Goal: Download file/media

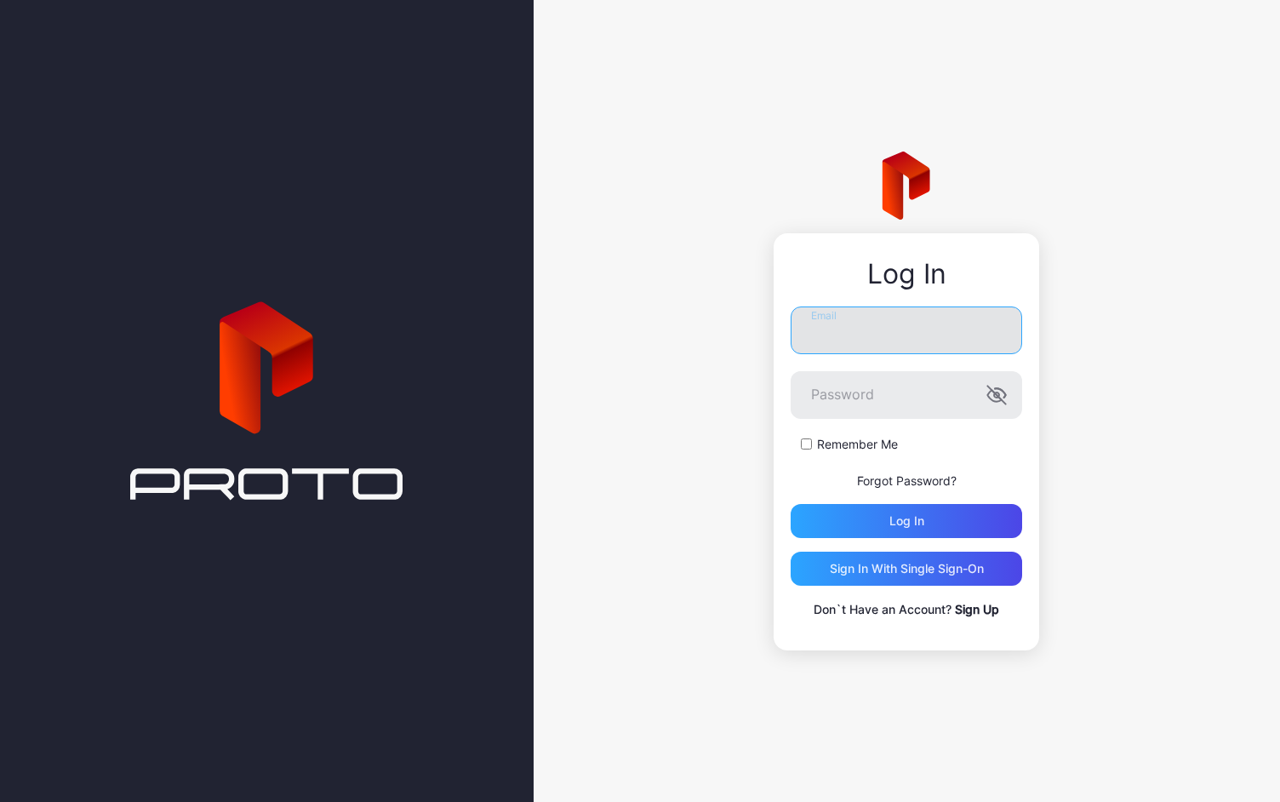
click at [853, 336] on input "Email" at bounding box center [906, 330] width 231 height 48
type input "**********"
click at [791, 504] on button "Log in" at bounding box center [906, 521] width 231 height 34
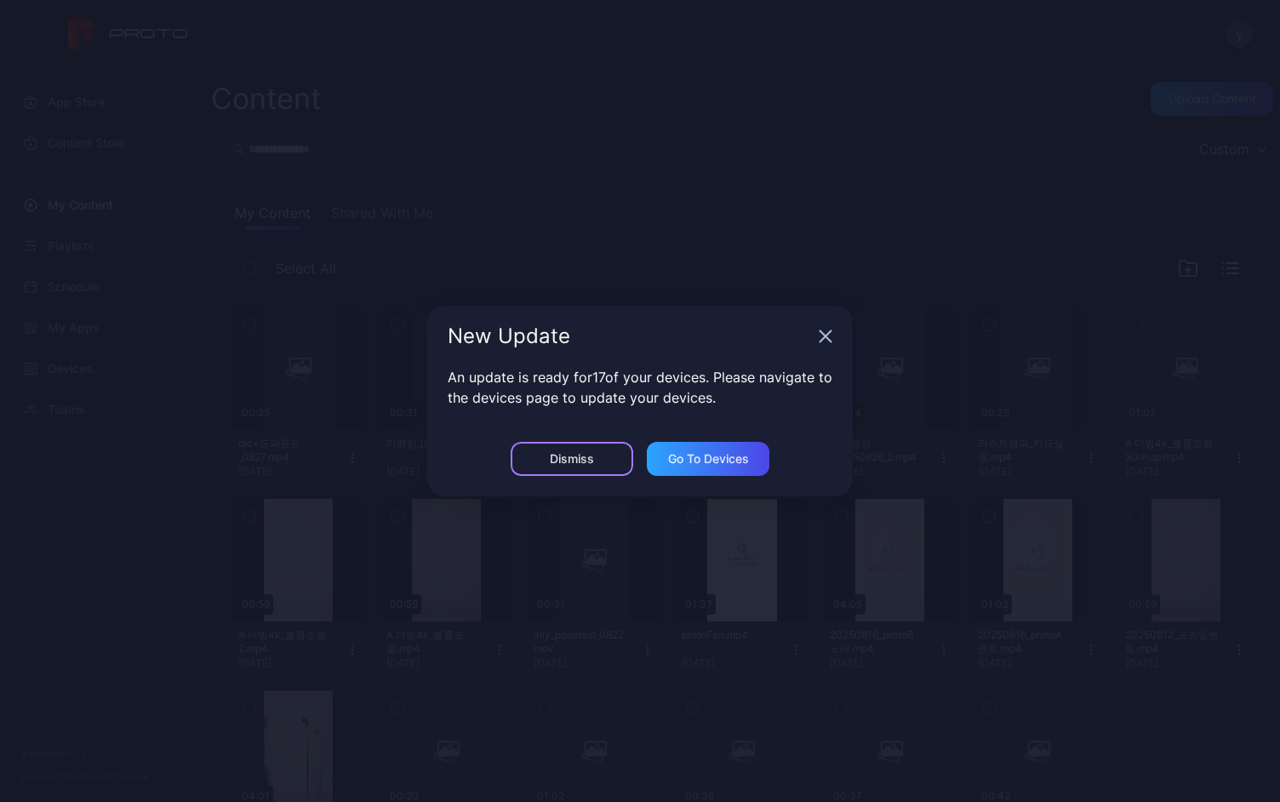
click at [547, 450] on div "Dismiss" at bounding box center [572, 459] width 123 height 34
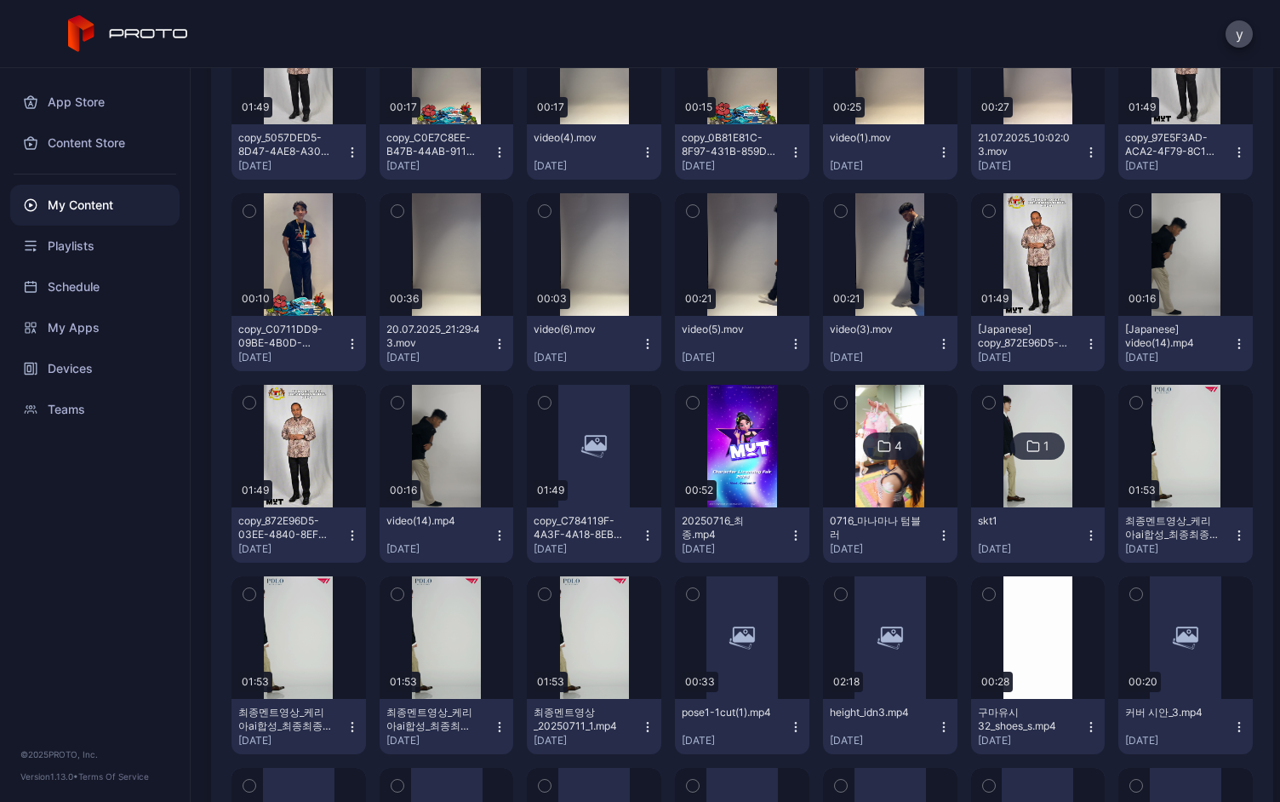
scroll to position [2178, 0]
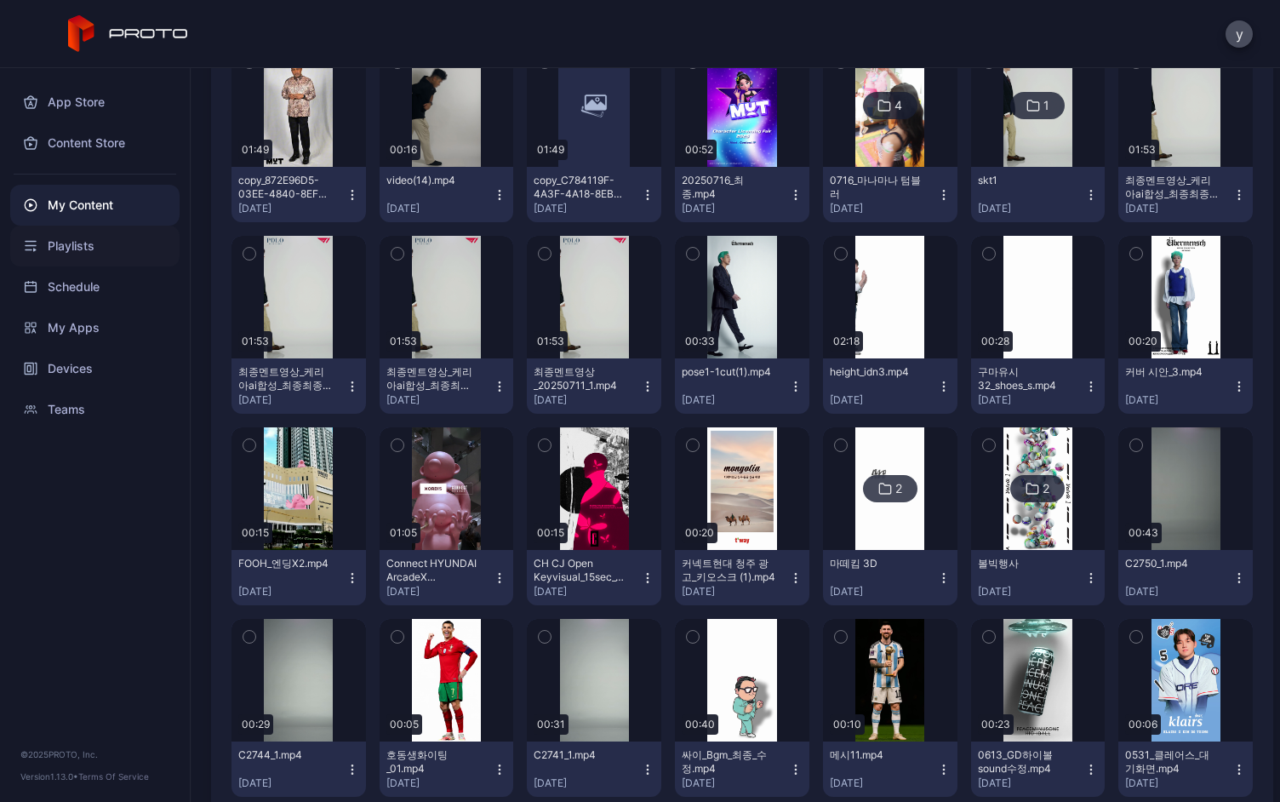
click at [48, 226] on div "Playlists" at bounding box center [94, 246] width 169 height 41
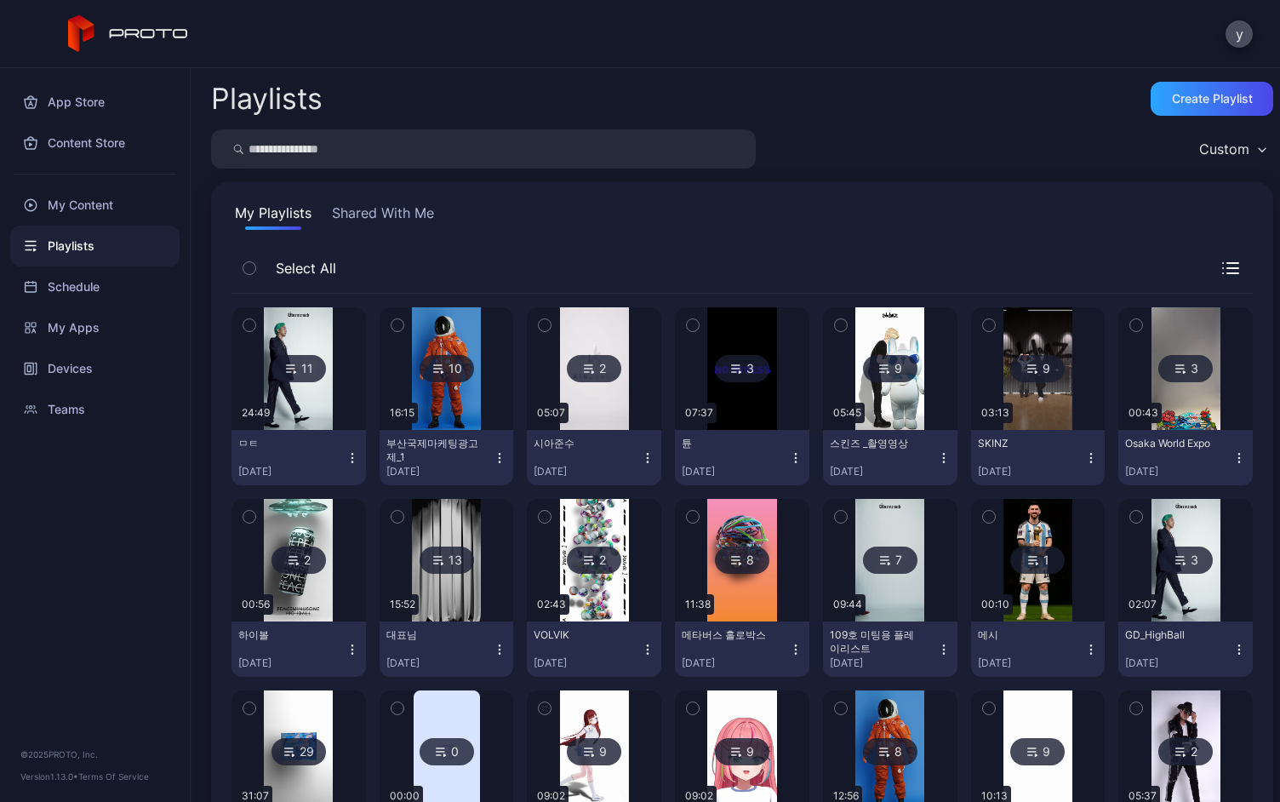
click at [298, 377] on div "11" at bounding box center [298, 368] width 54 height 27
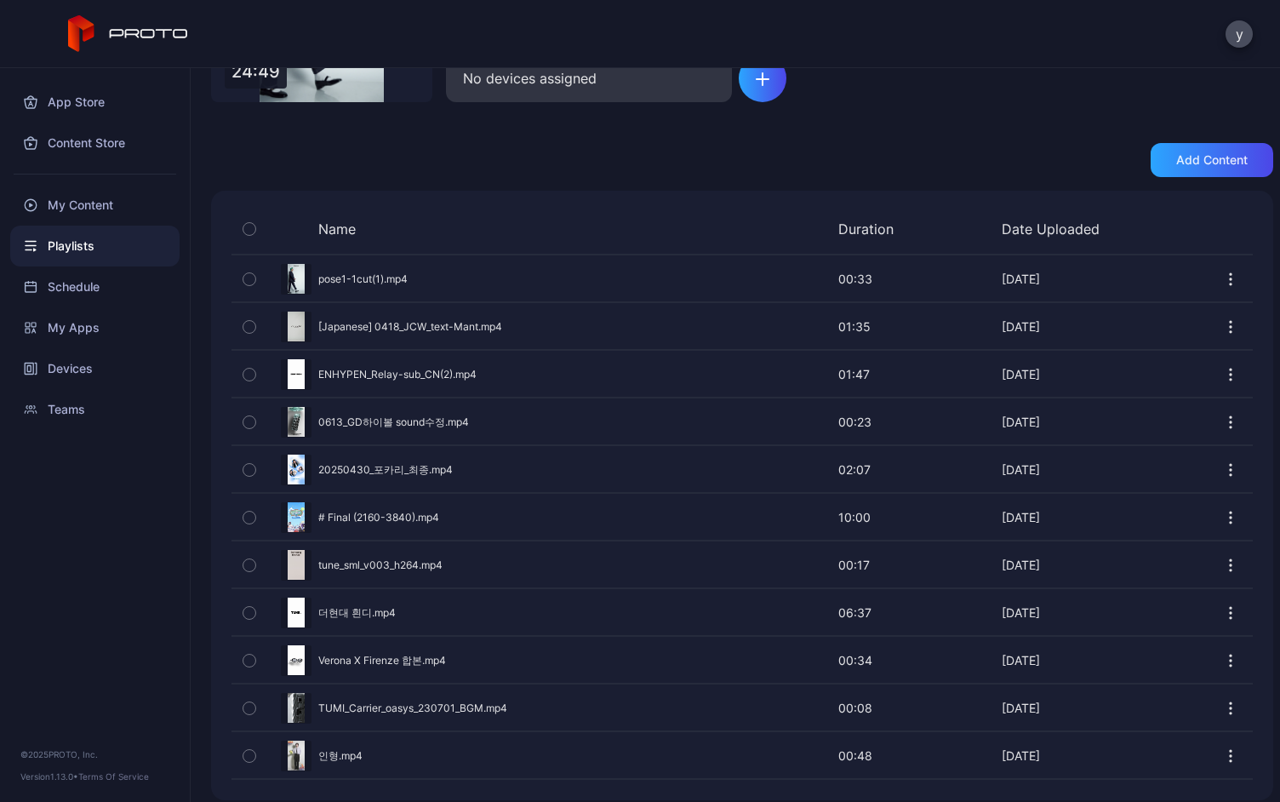
scroll to position [267, 0]
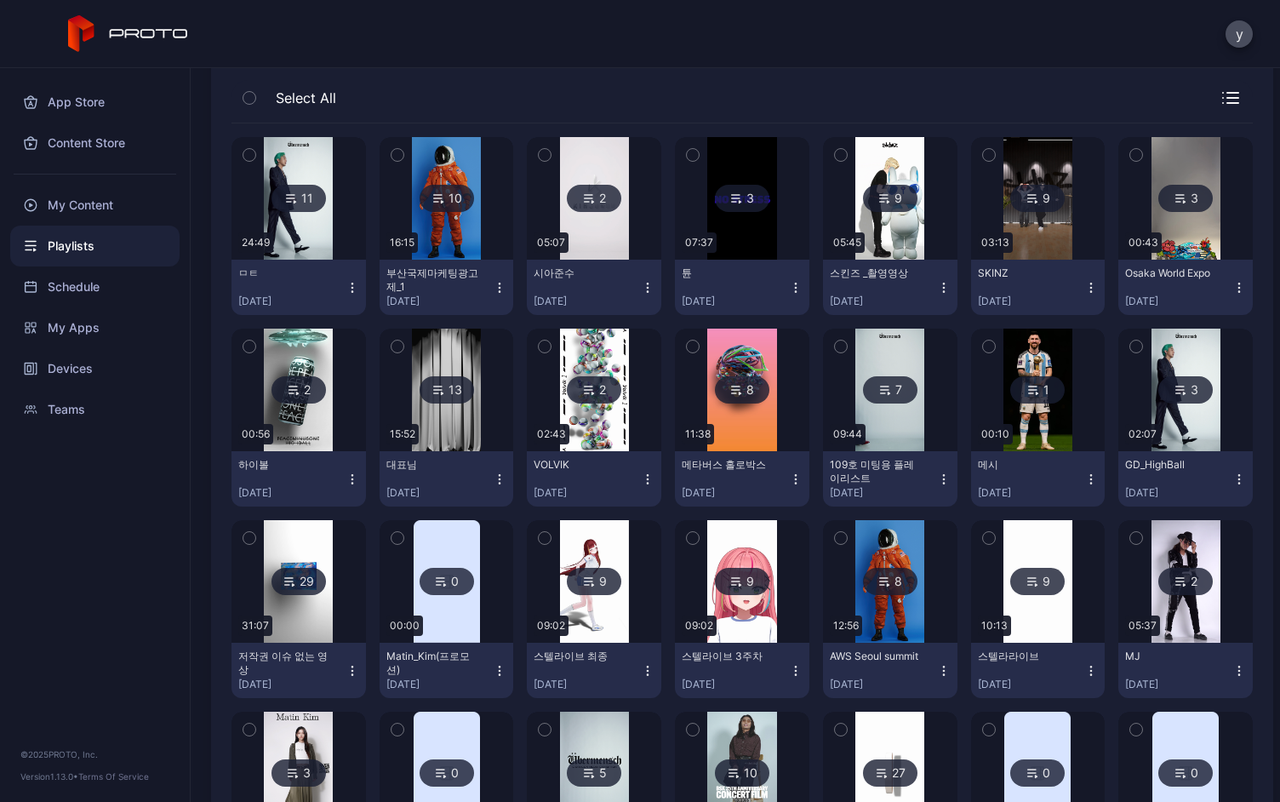
scroll to position [255, 0]
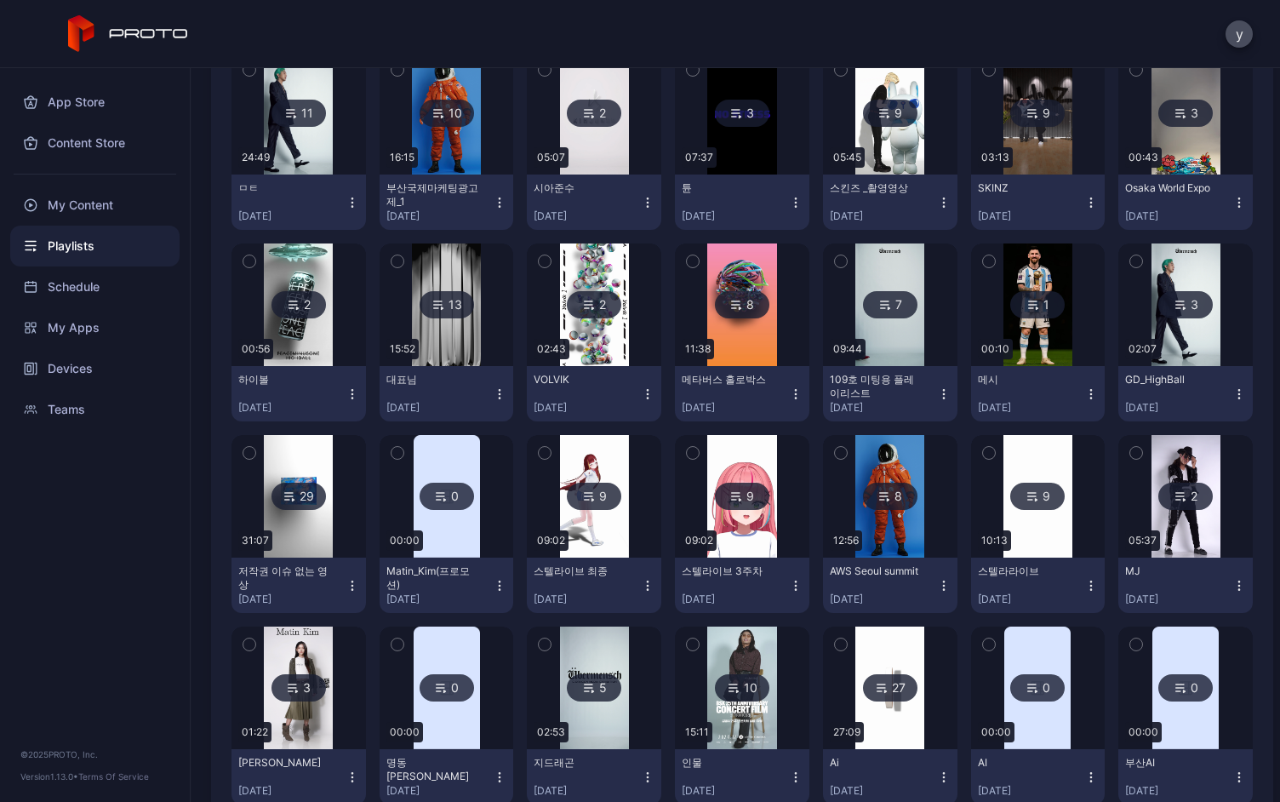
click at [444, 298] on div "13" at bounding box center [447, 304] width 54 height 27
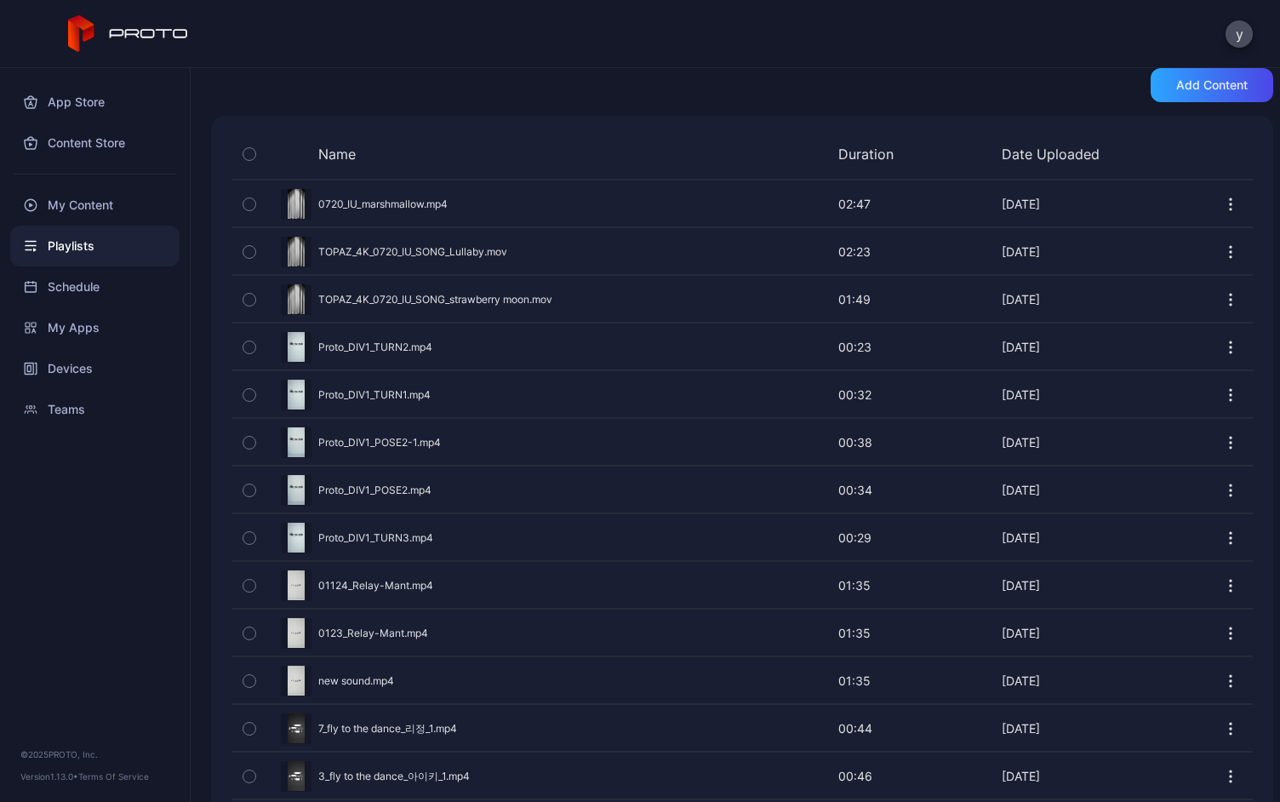
scroll to position [340, 0]
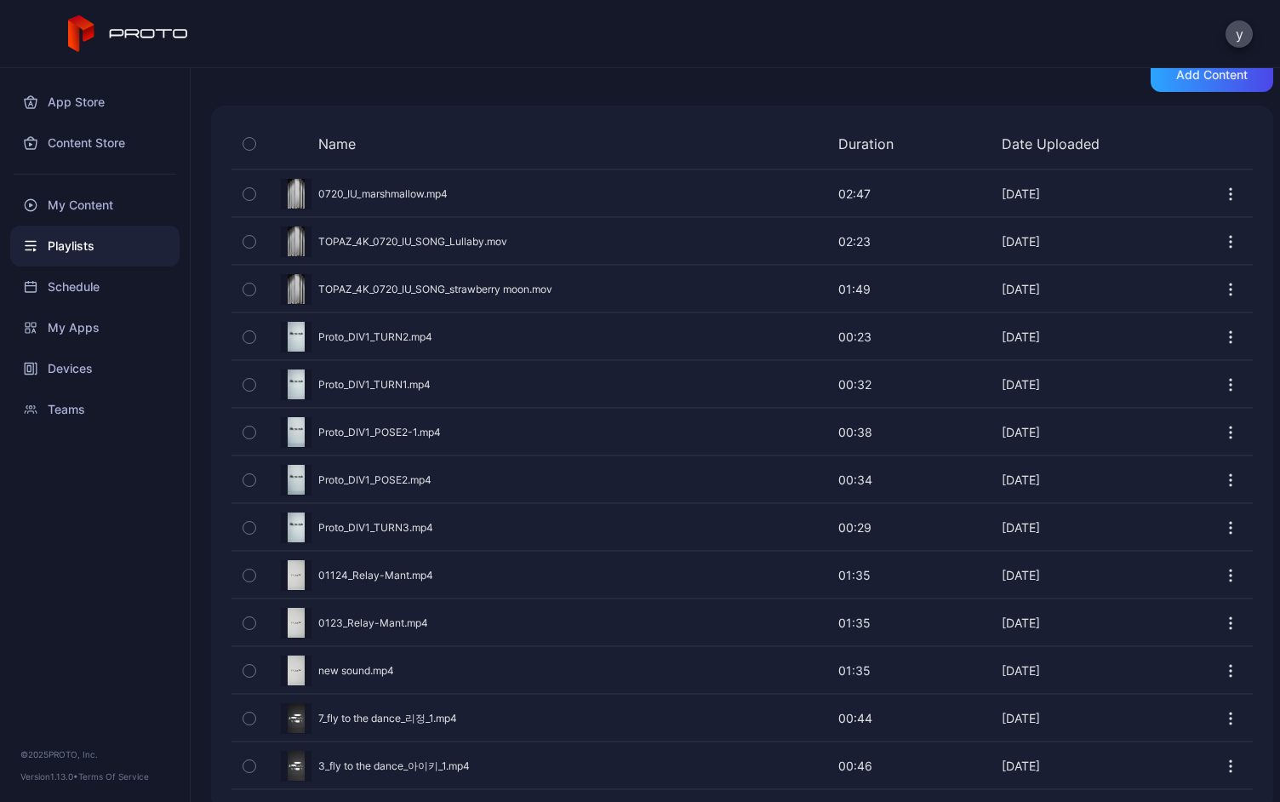
click at [255, 142] on div "button" at bounding box center [250, 144] width 14 height 14
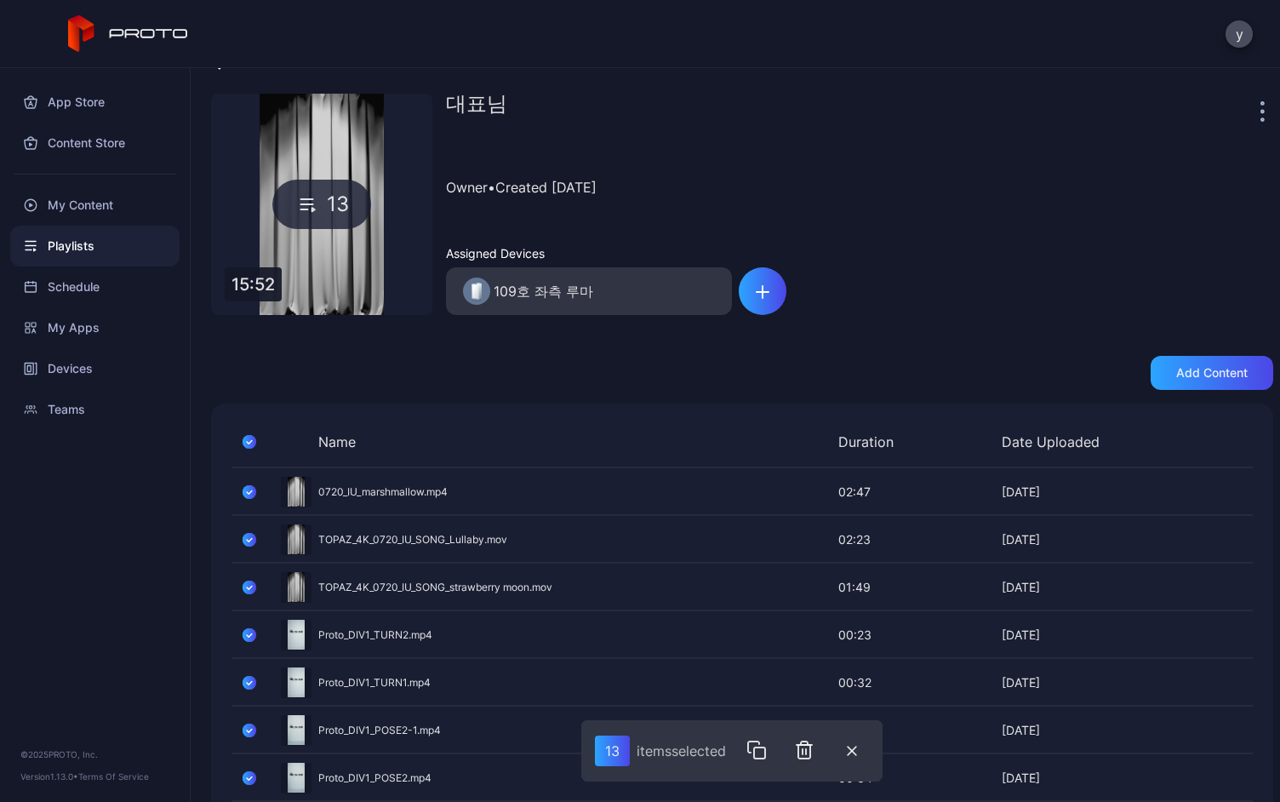
scroll to position [0, 0]
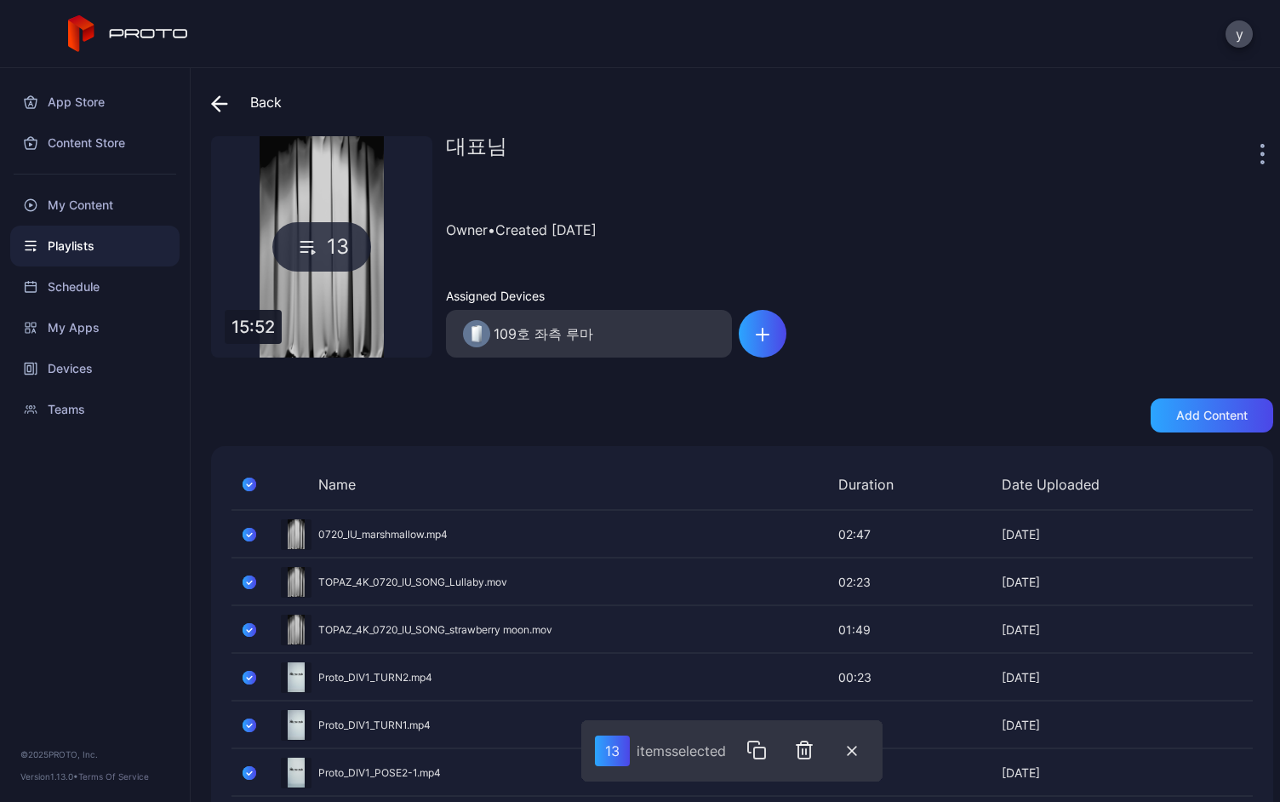
click at [245, 486] on icon "button" at bounding box center [250, 484] width 14 height 19
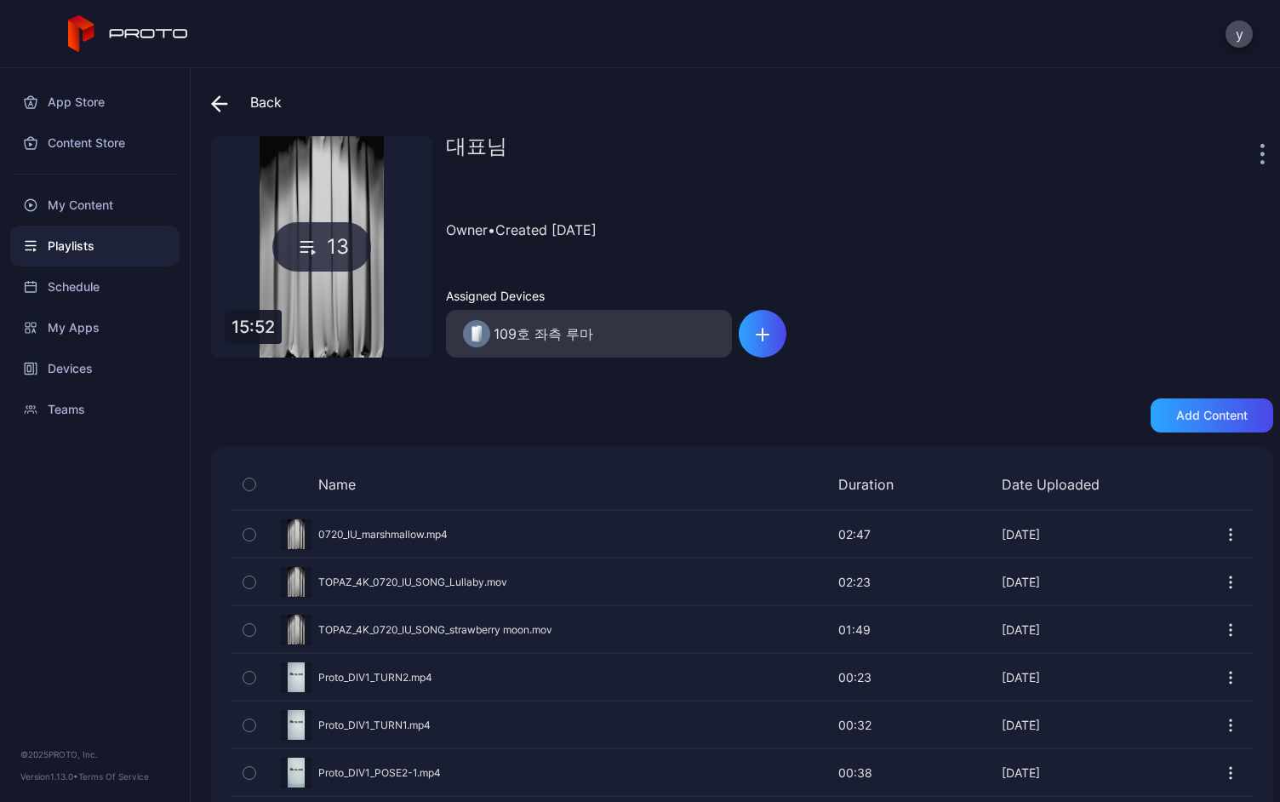
click at [396, 536] on div "Preview" at bounding box center [741, 533] width 1021 height 45
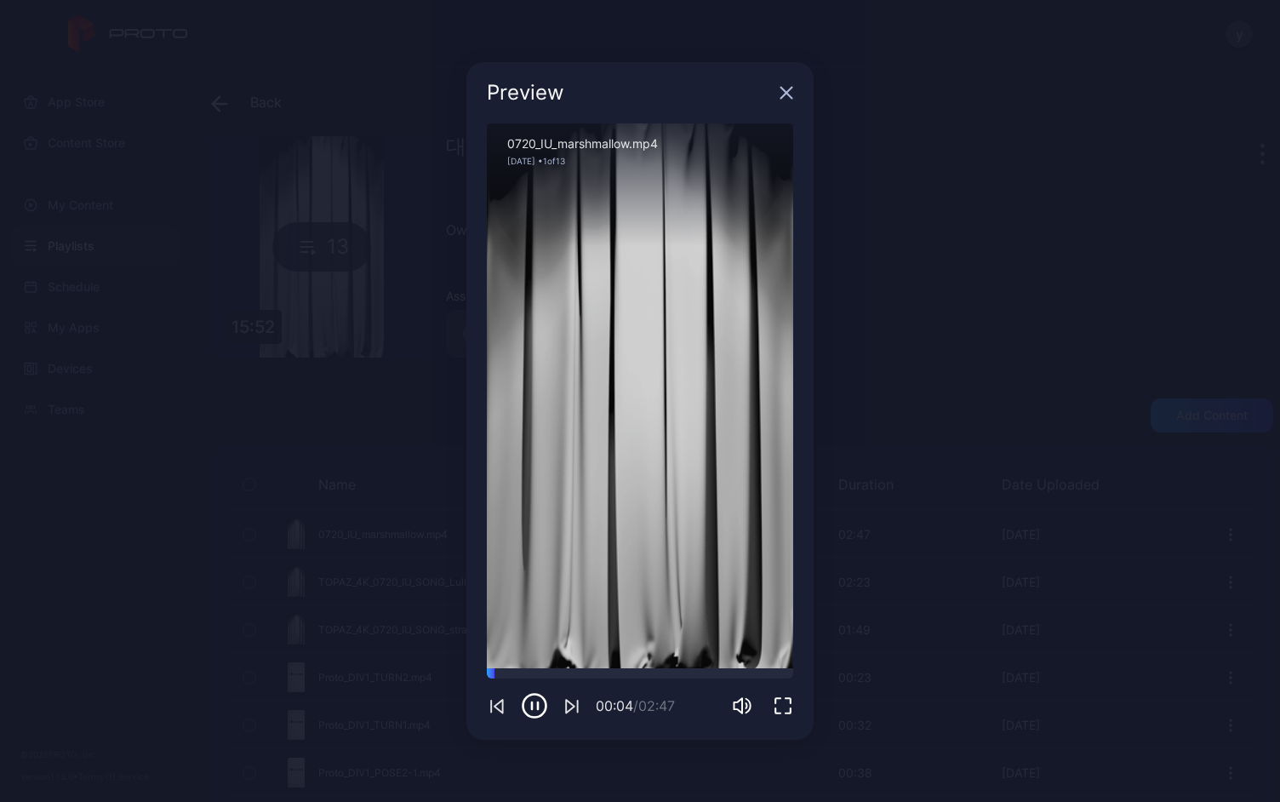
click at [773, 706] on icon "button" at bounding box center [783, 705] width 20 height 20
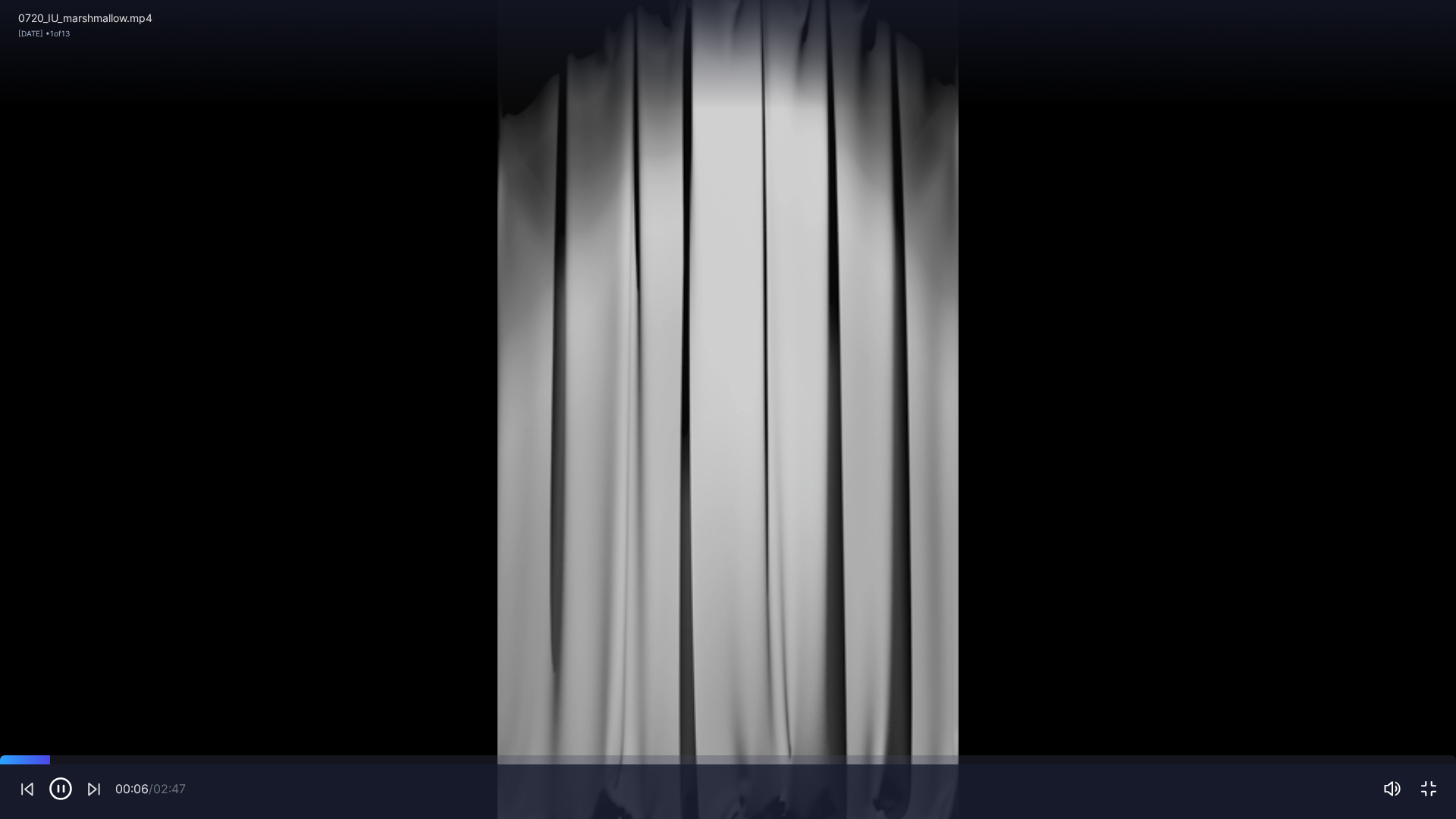
click at [1140, 714] on icon "button" at bounding box center [1428, 789] width 18 height 18
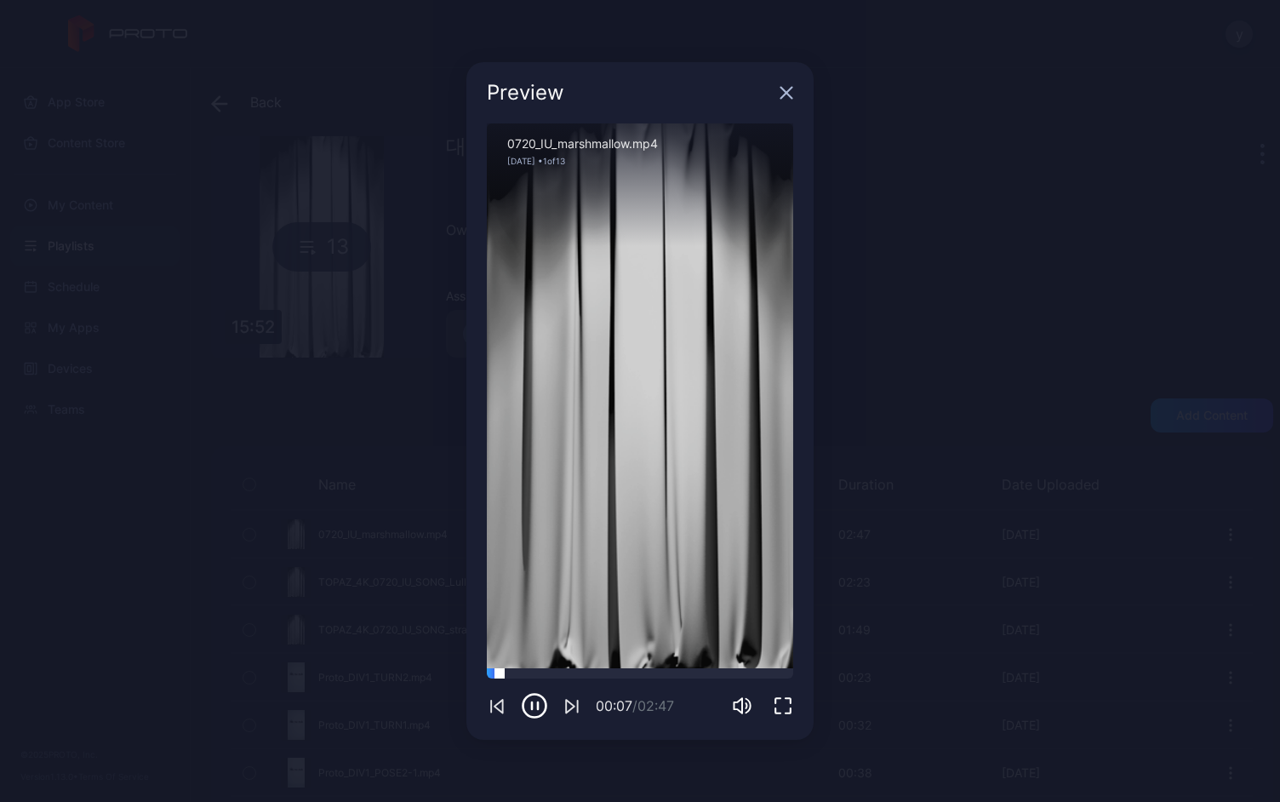
click at [552, 671] on div at bounding box center [640, 673] width 306 height 10
click at [613, 675] on div at bounding box center [640, 673] width 306 height 10
click at [698, 677] on div at bounding box center [640, 673] width 306 height 10
click at [783, 95] on icon "button" at bounding box center [786, 93] width 11 height 11
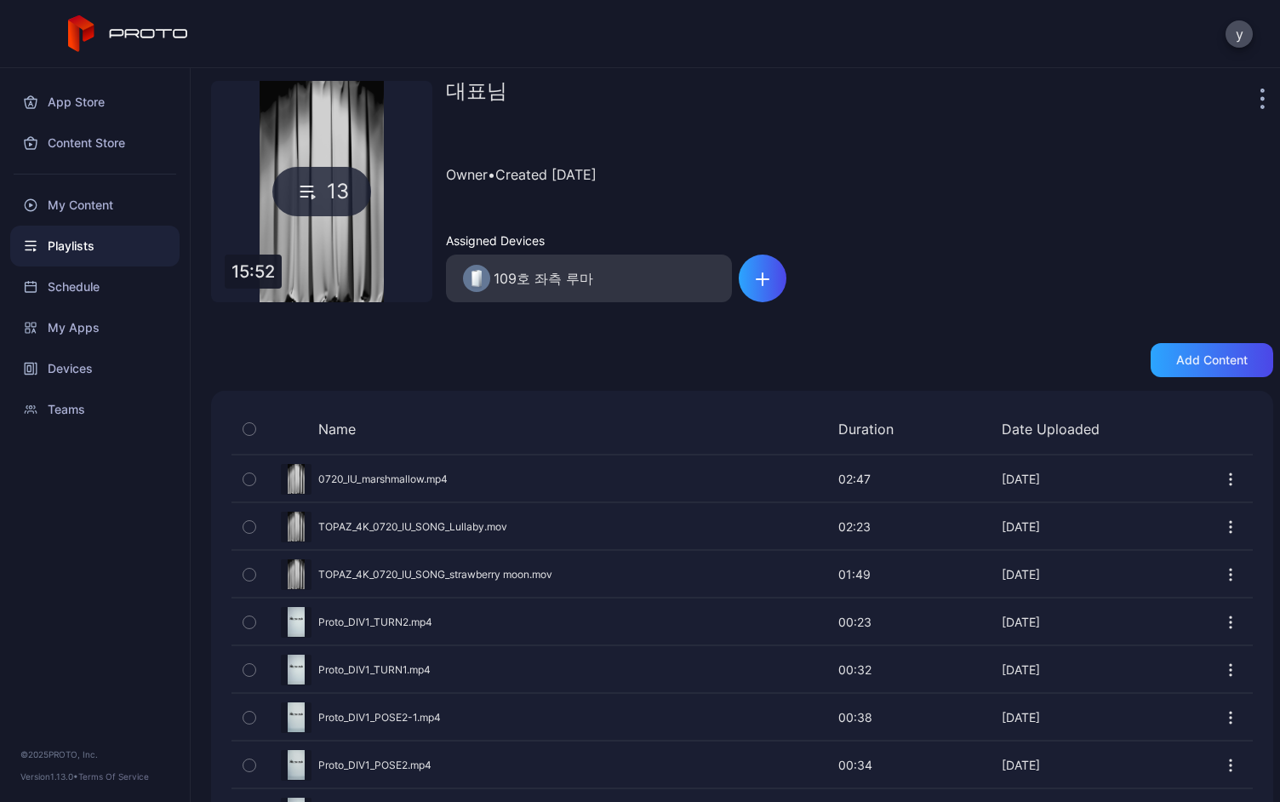
scroll to position [85, 0]
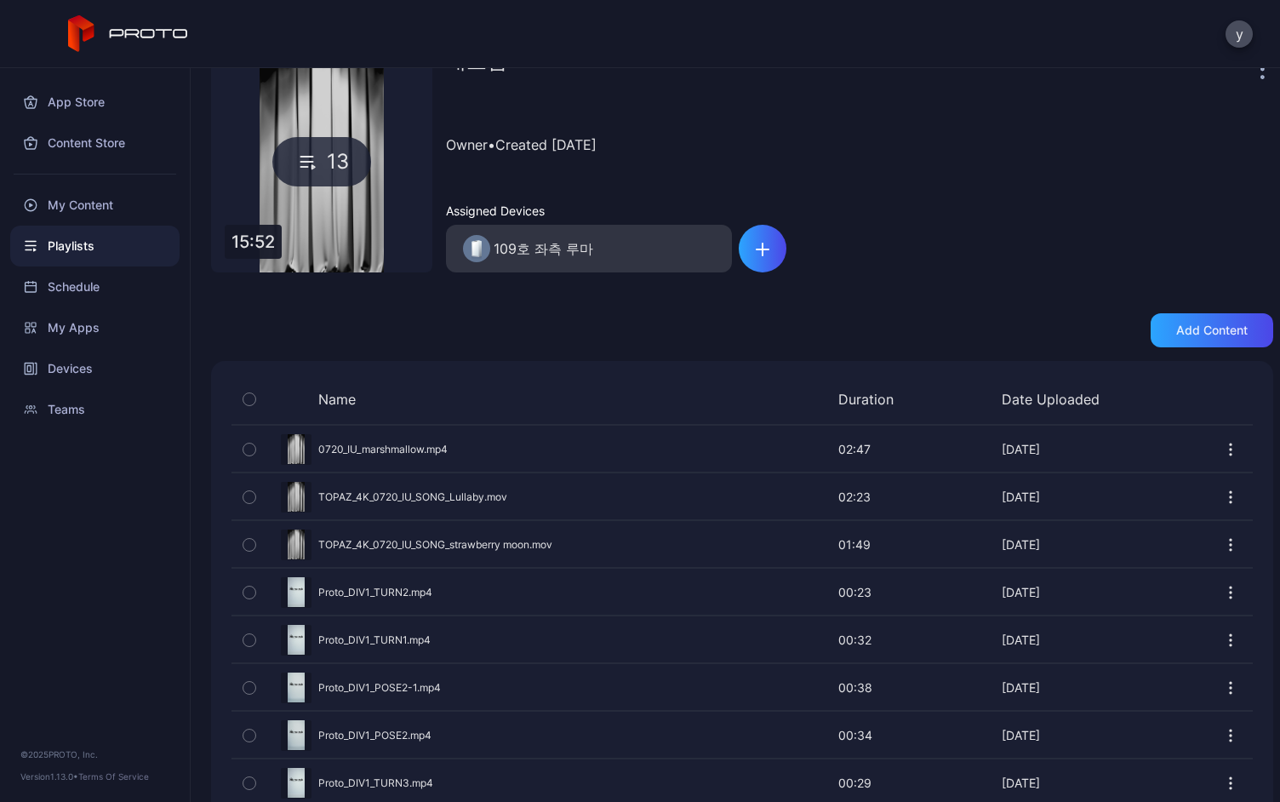
click at [523, 364] on div "Name Duration Date Uploaded Preview 0720_IU_marshmallow.mp4 02:47 02:47 Jul 20,…" at bounding box center [742, 713] width 1062 height 705
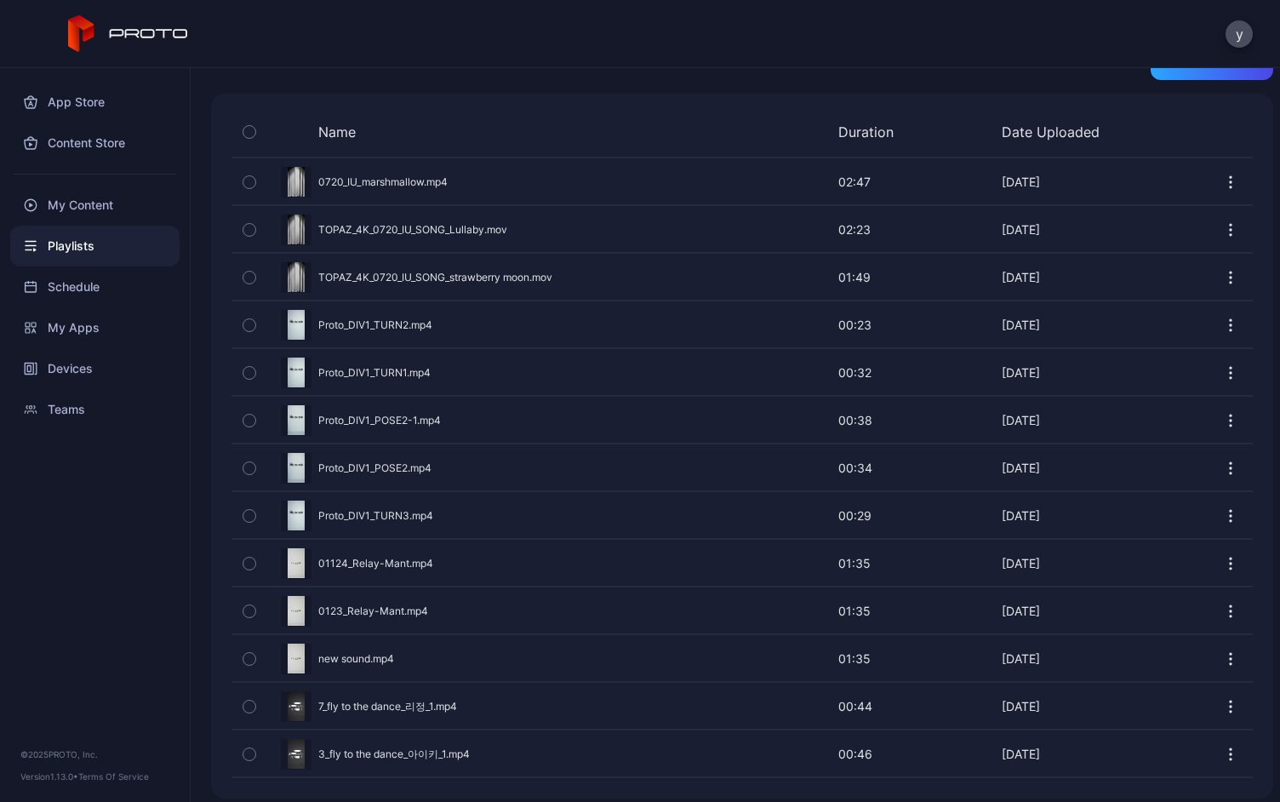
scroll to position [363, 0]
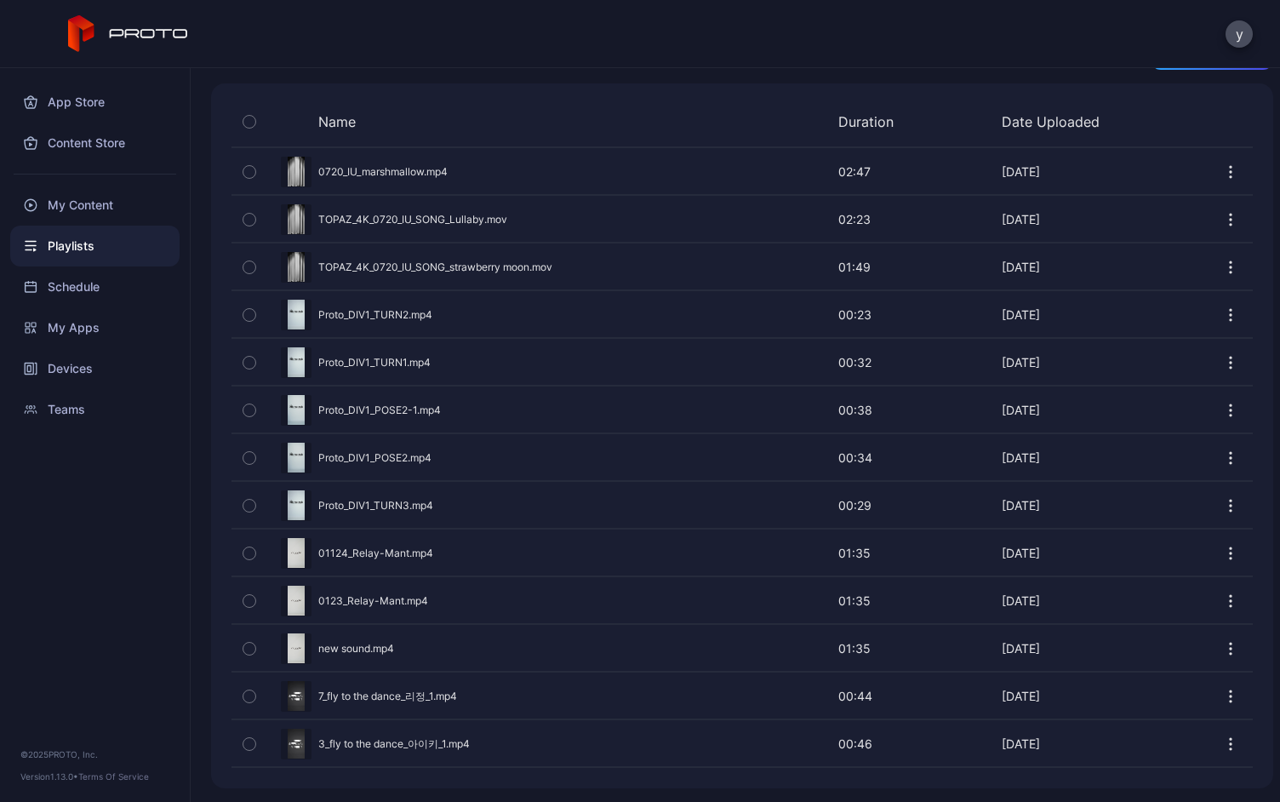
click at [538, 71] on div "Back 대표님 13 15:52 대표님 Owner • Created Jul 09, 2025 Assigned Devices 109호 좌측 루마 …" at bounding box center [735, 435] width 1089 height 734
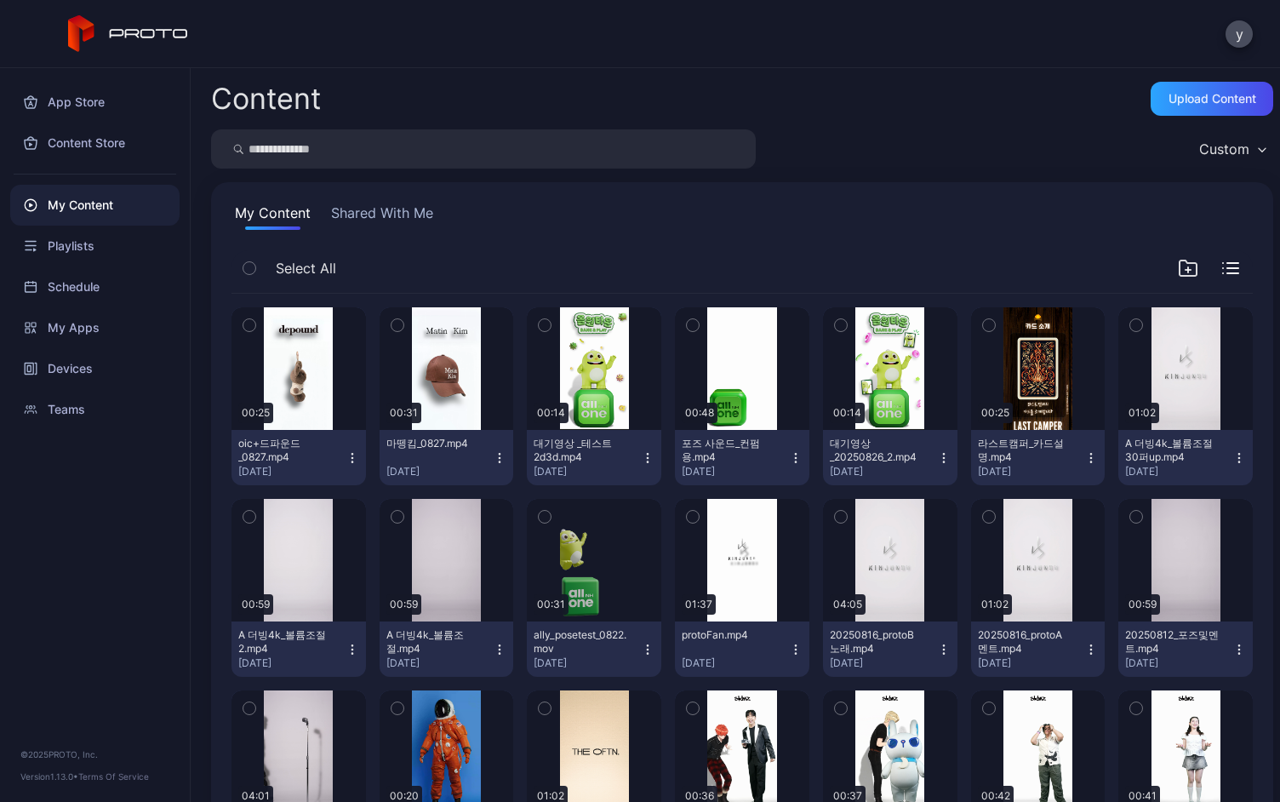
drag, startPoint x: 342, startPoint y: 146, endPoint x: 351, endPoint y: 147, distance: 8.6
click at [341, 146] on input "search" at bounding box center [483, 148] width 545 height 39
type input "*"
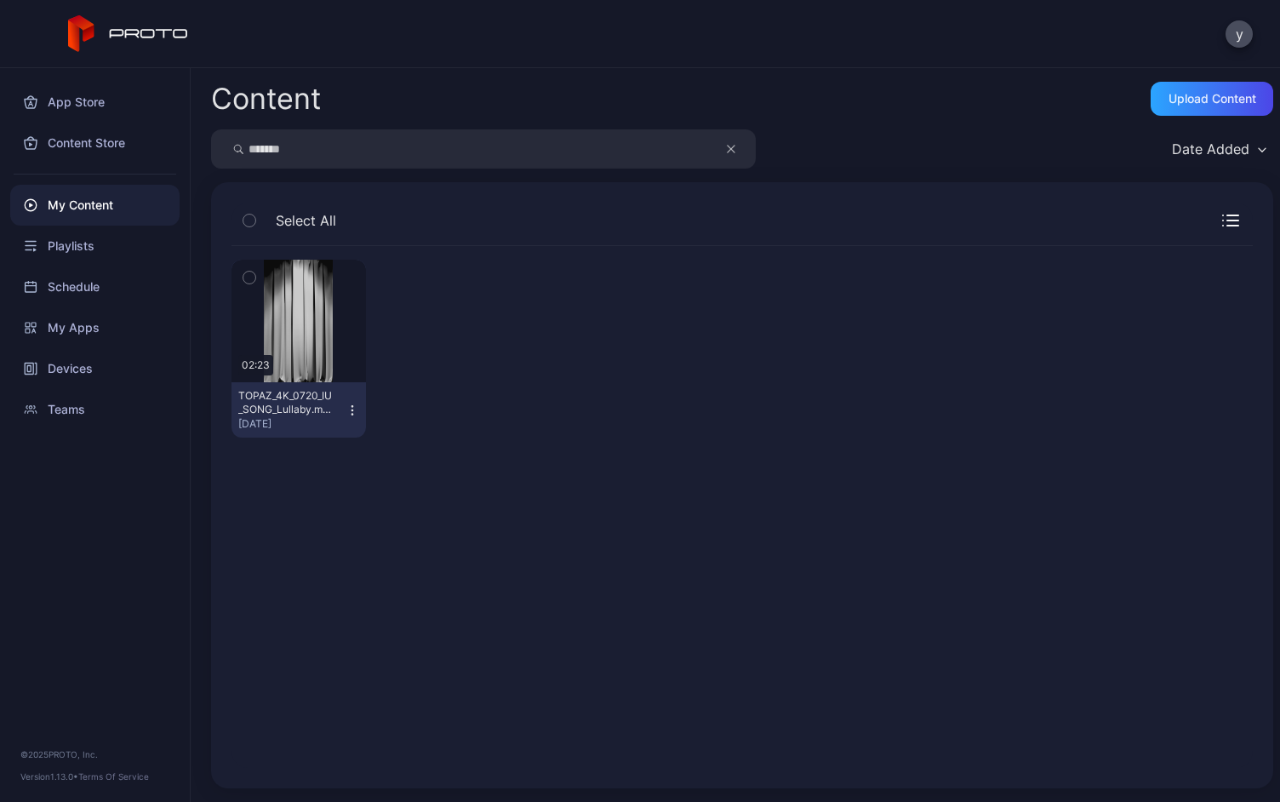
click at [342, 412] on button "TOPAZ_4K_0720_IU_SONG_Lullaby.mov [DATE]" at bounding box center [298, 409] width 134 height 55
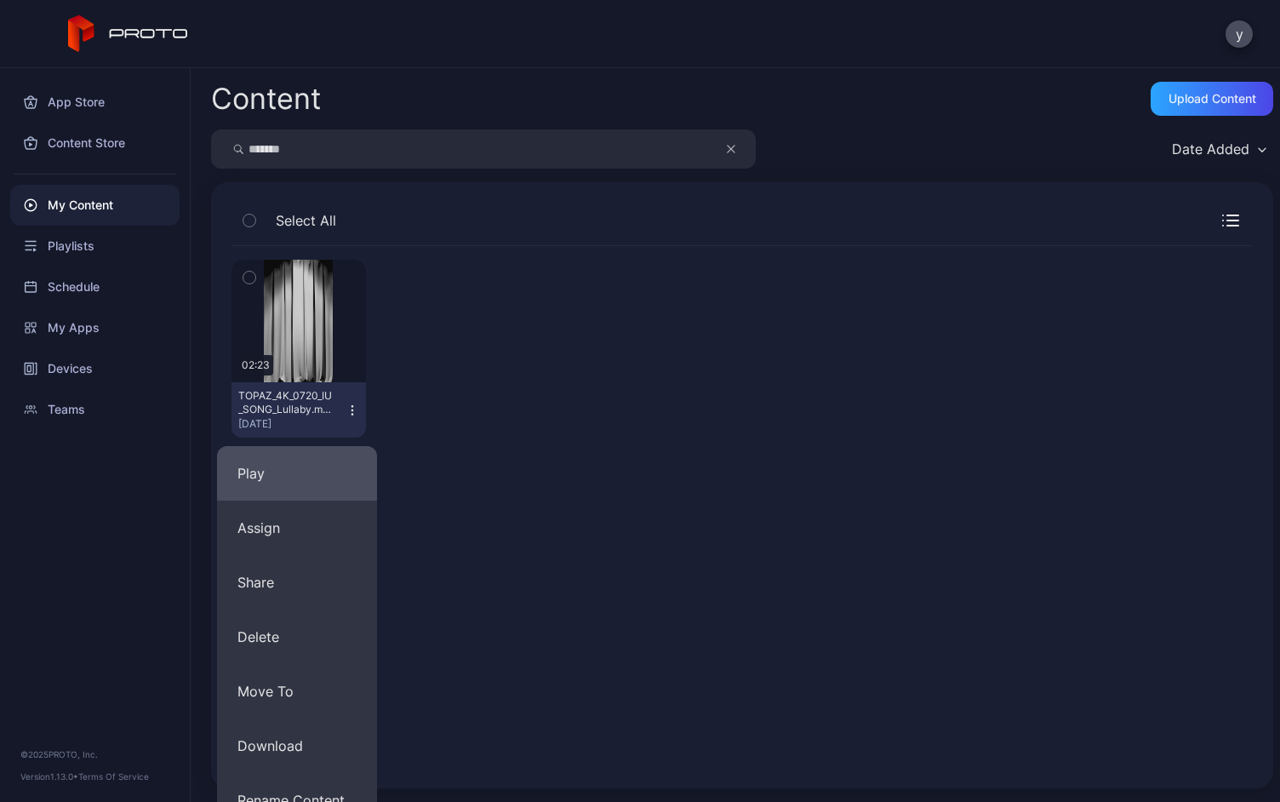
scroll to position [134, 0]
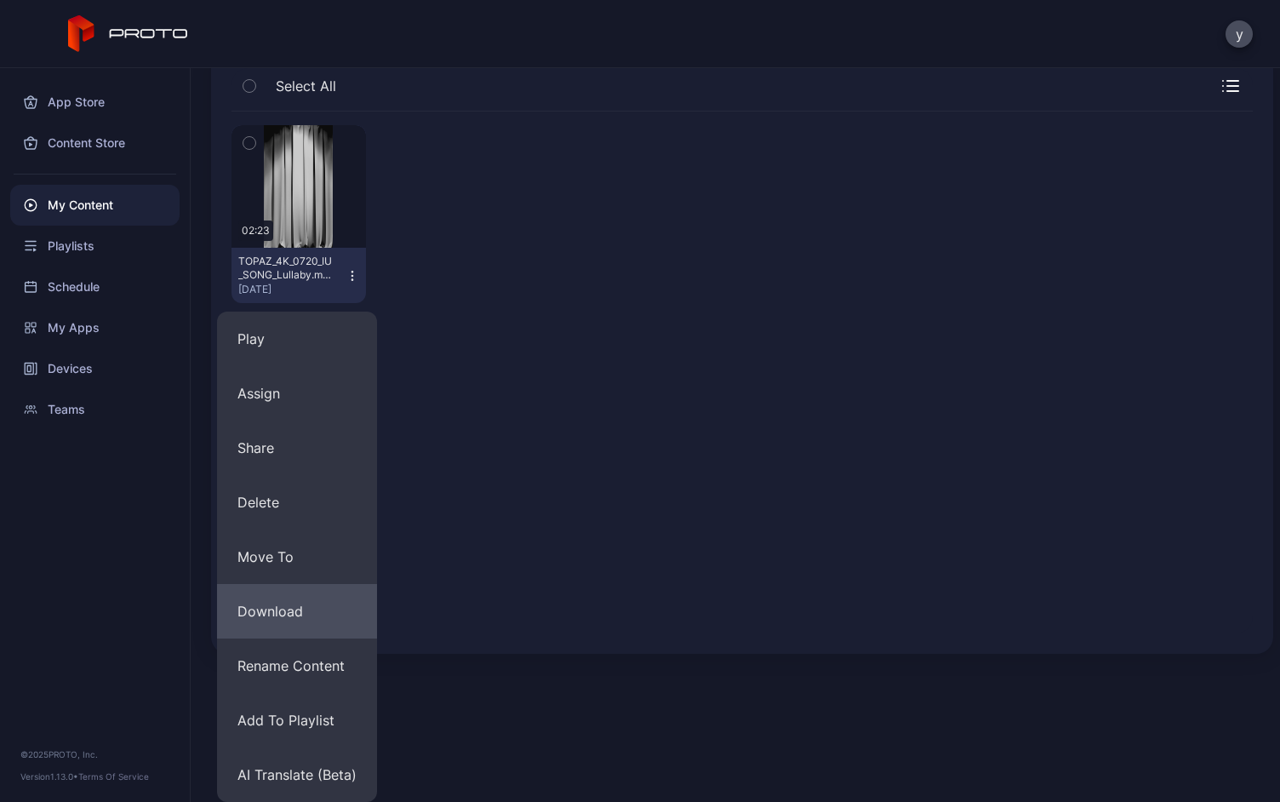
click at [300, 612] on button "Download" at bounding box center [297, 611] width 160 height 54
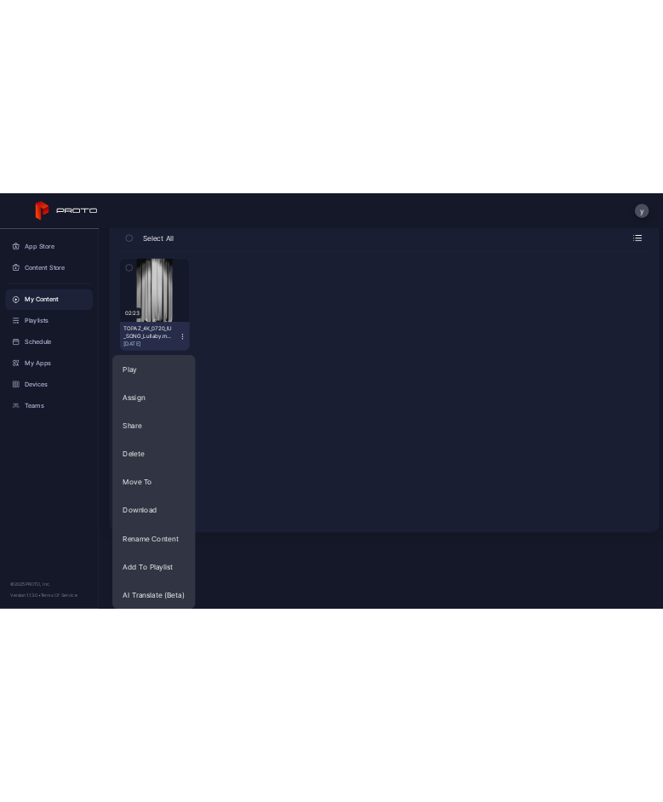
scroll to position [0, 0]
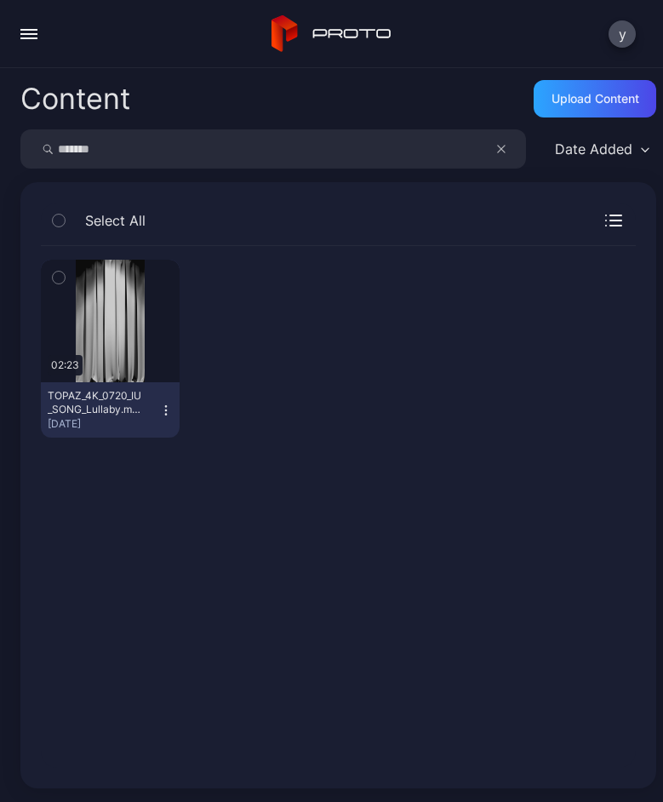
drag, startPoint x: 150, startPoint y: 151, endPoint x: 11, endPoint y: 144, distance: 138.9
click at [11, 144] on div "Content Upload Content ******* Date Added Select All Preview 02:23 TOPAZ_4K_072…" at bounding box center [331, 435] width 663 height 734
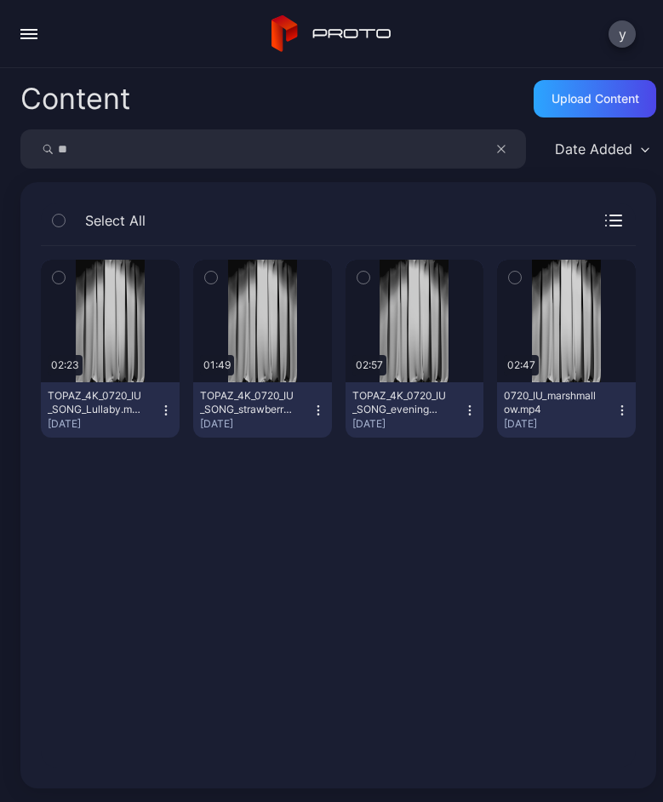
click at [311, 409] on icon "button" at bounding box center [318, 410] width 14 height 14
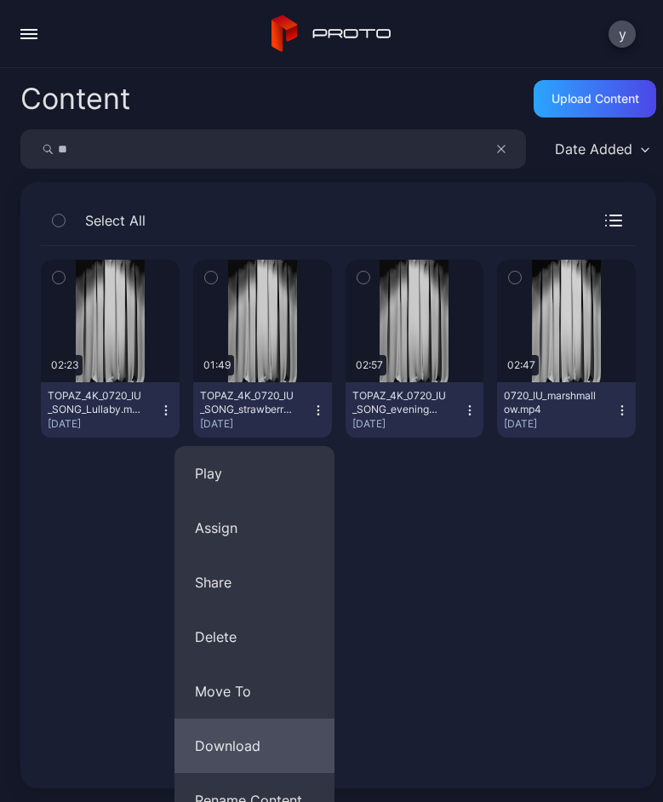
click at [245, 743] on button "Download" at bounding box center [254, 745] width 160 height 54
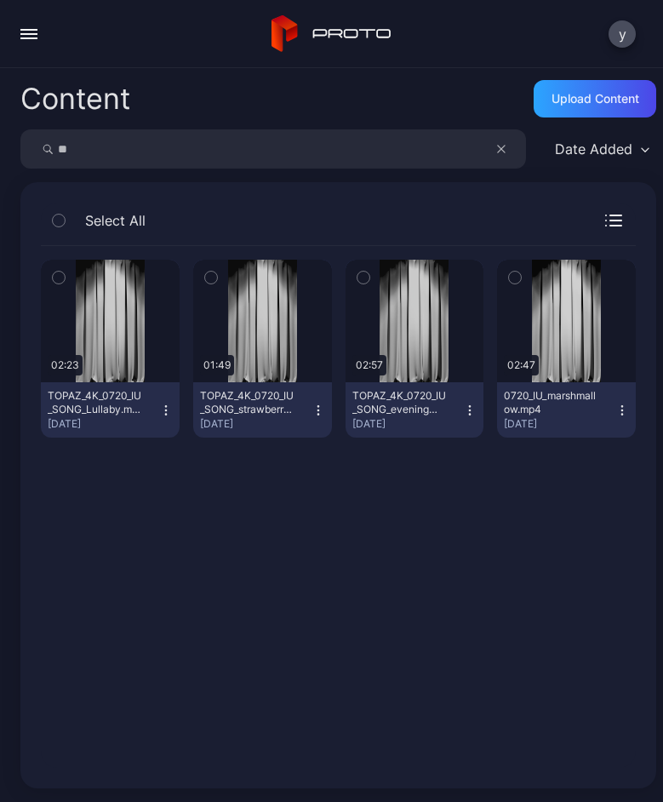
click at [220, 553] on div "Preview 02:23 TOPAZ_4K_0720_IU_SONG_Lullaby.mov [DATE] Preview 01:49 TOPAZ_4K_0…" at bounding box center [338, 506] width 622 height 549
drag, startPoint x: 108, startPoint y: 148, endPoint x: 11, endPoint y: 143, distance: 97.2
click at [11, 143] on div "Content Upload Content ** Date Added Select All Preview 02:23 TOPAZ_4K_0720_IU_…" at bounding box center [331, 435] width 663 height 734
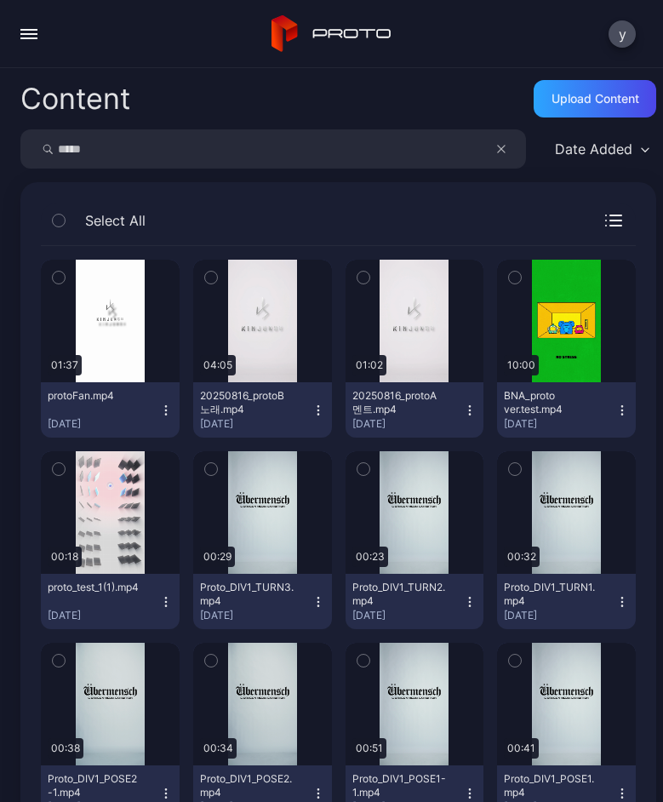
click at [165, 162] on input "*****" at bounding box center [273, 148] width 506 height 39
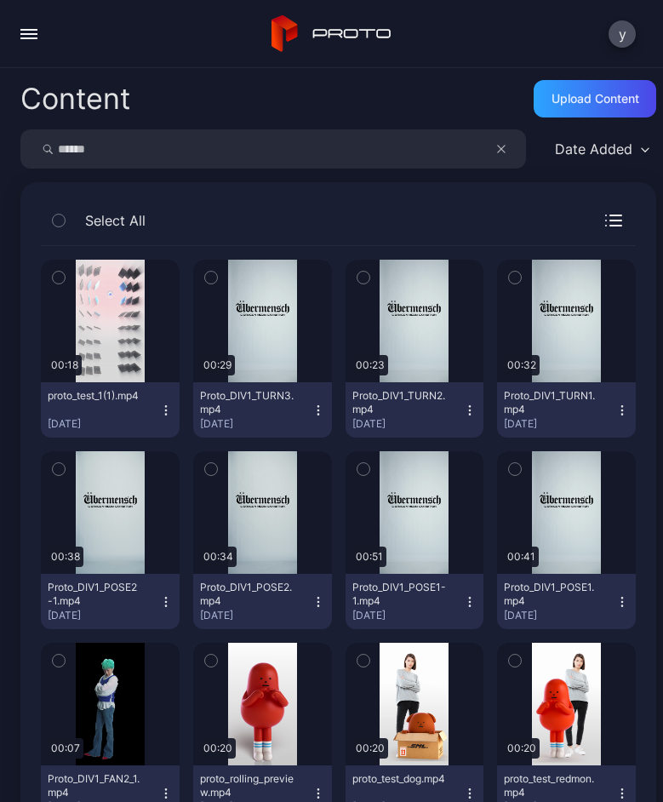
click at [209, 277] on icon "button" at bounding box center [211, 277] width 12 height 19
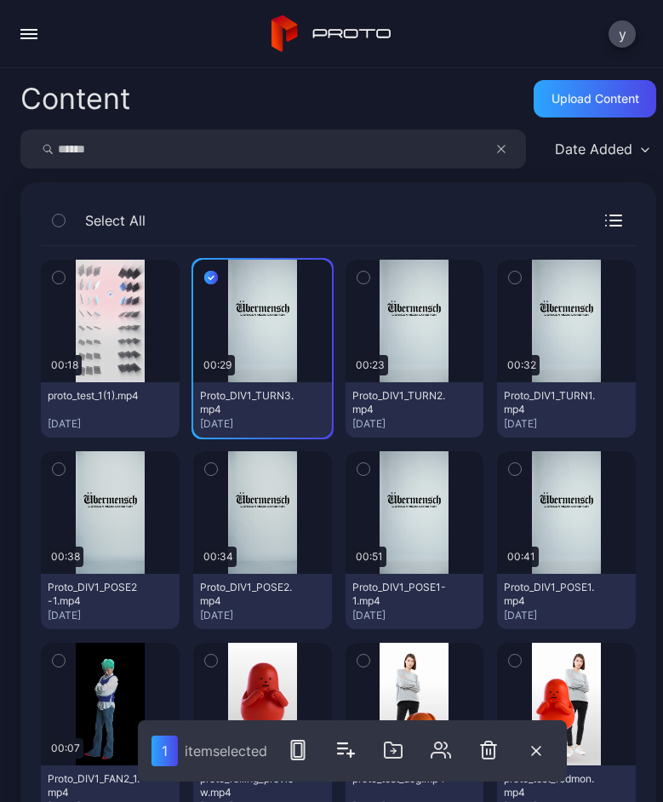
click at [204, 281] on icon "button" at bounding box center [211, 277] width 14 height 19
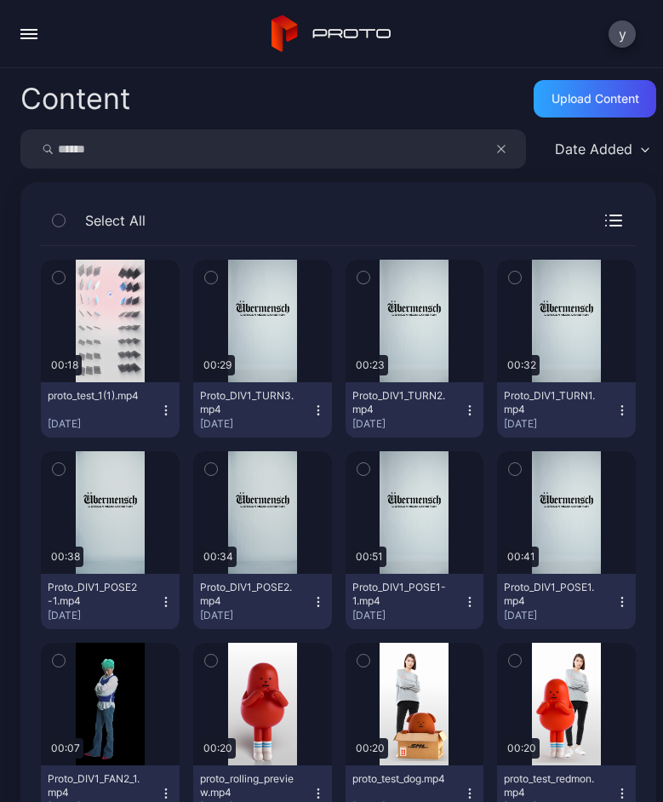
click at [311, 414] on icon "button" at bounding box center [318, 410] width 14 height 14
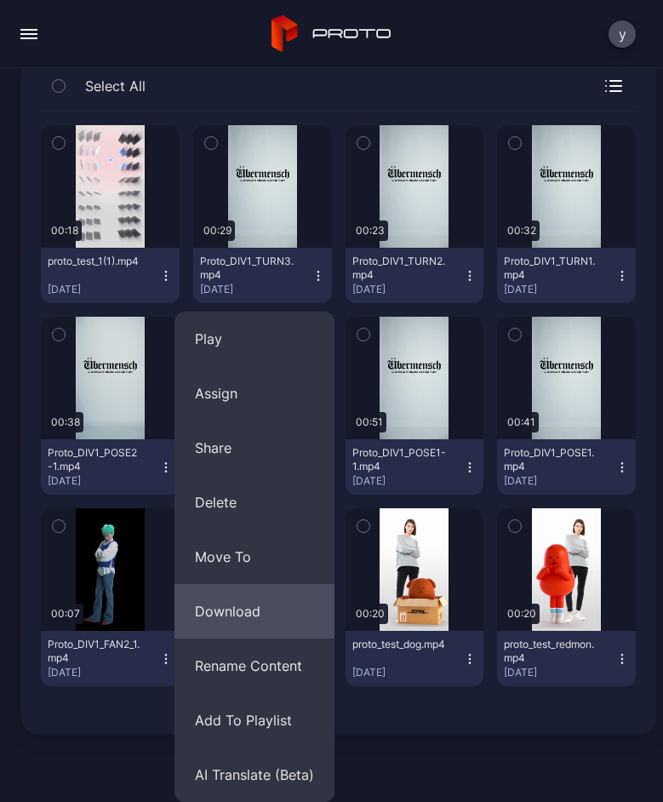
click at [249, 617] on button "Download" at bounding box center [254, 611] width 160 height 54
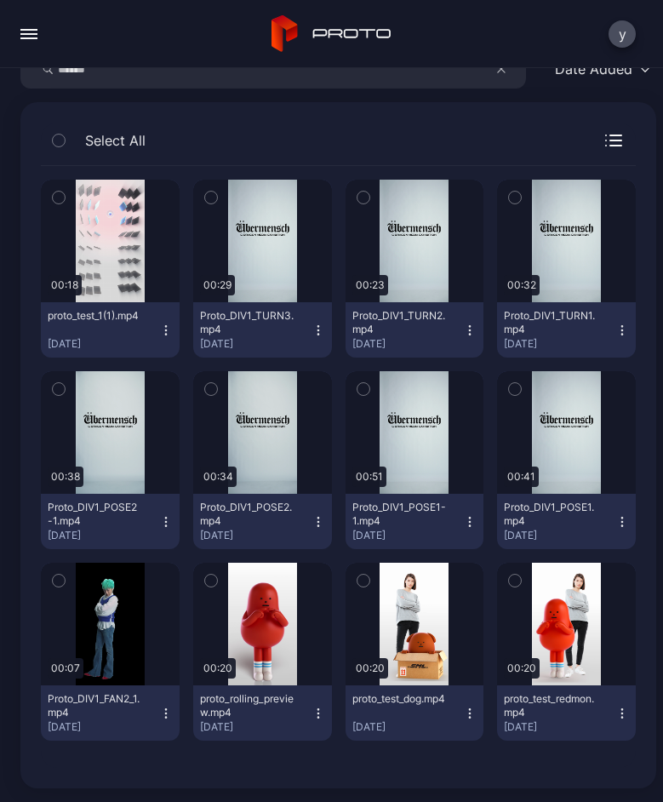
scroll to position [80, 0]
click at [470, 334] on icon "button" at bounding box center [470, 334] width 1 height 1
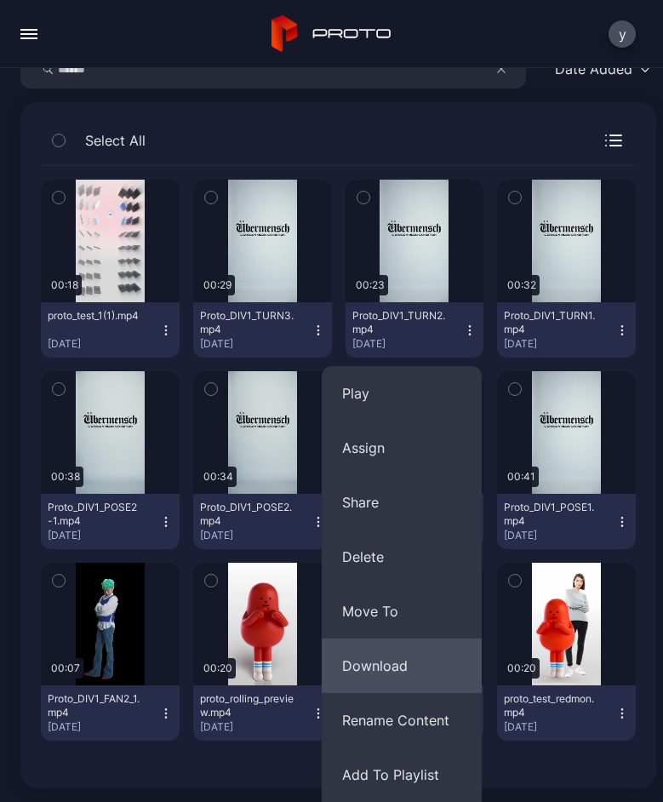
click at [397, 658] on button "Download" at bounding box center [402, 665] width 160 height 54
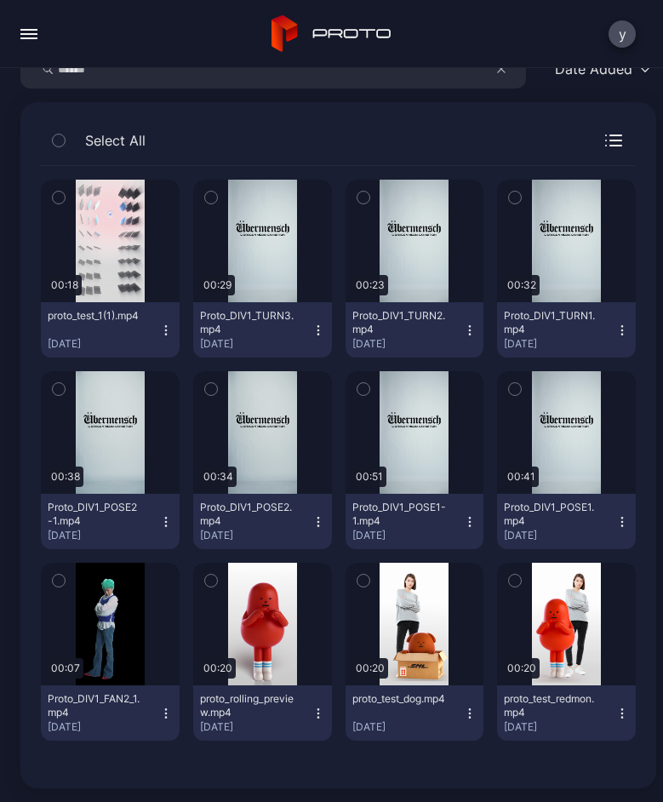
click at [615, 332] on icon "button" at bounding box center [622, 330] width 14 height 14
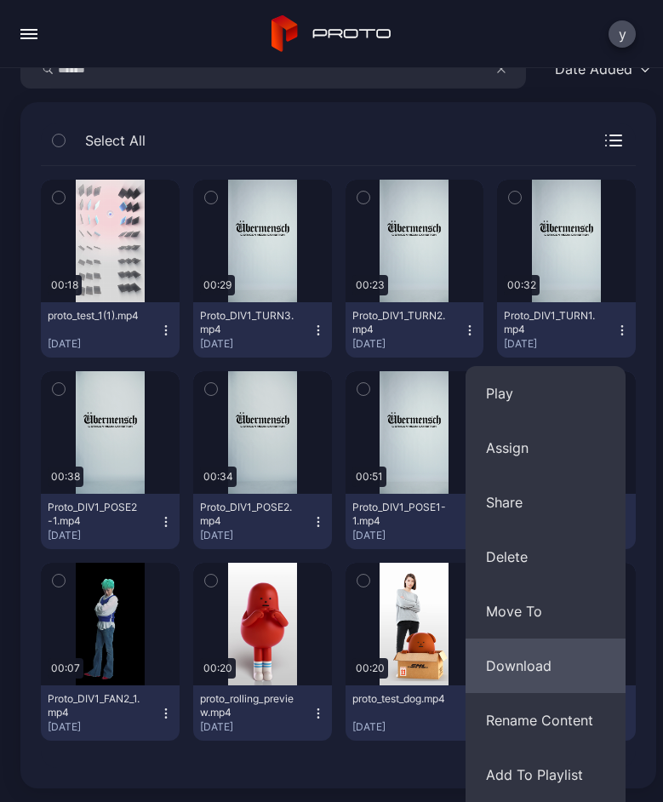
click at [534, 660] on button "Download" at bounding box center [546, 665] width 160 height 54
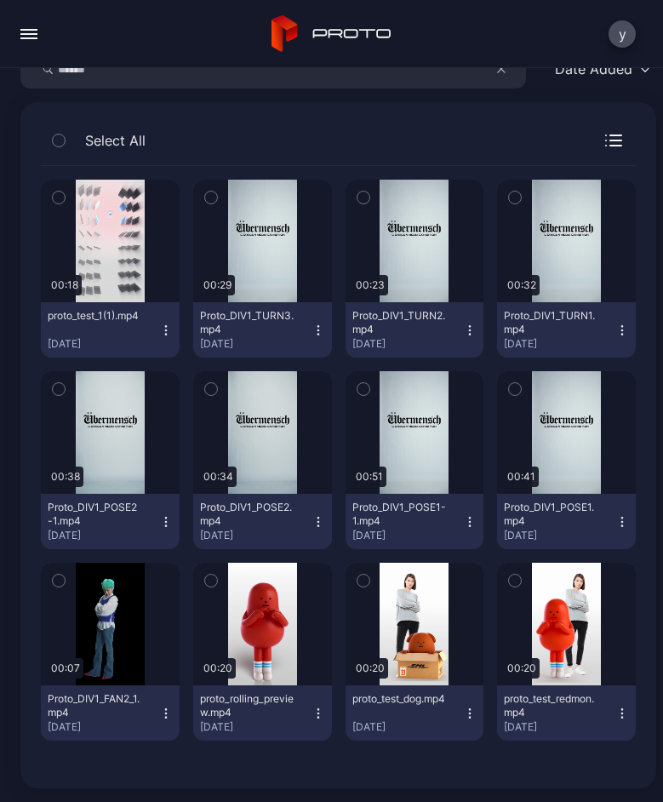
click at [165, 526] on icon "button" at bounding box center [165, 525] width 1 height 1
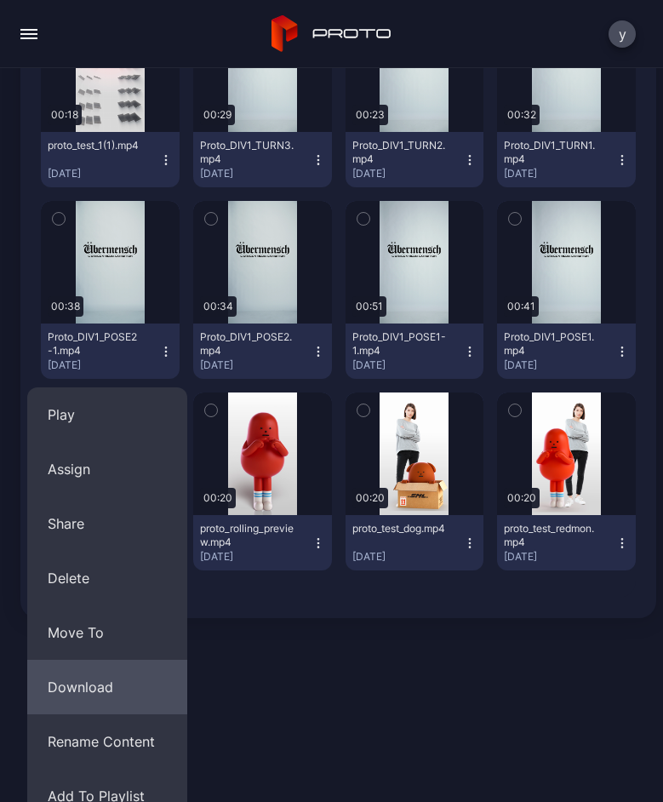
click at [91, 686] on button "Download" at bounding box center [107, 687] width 160 height 54
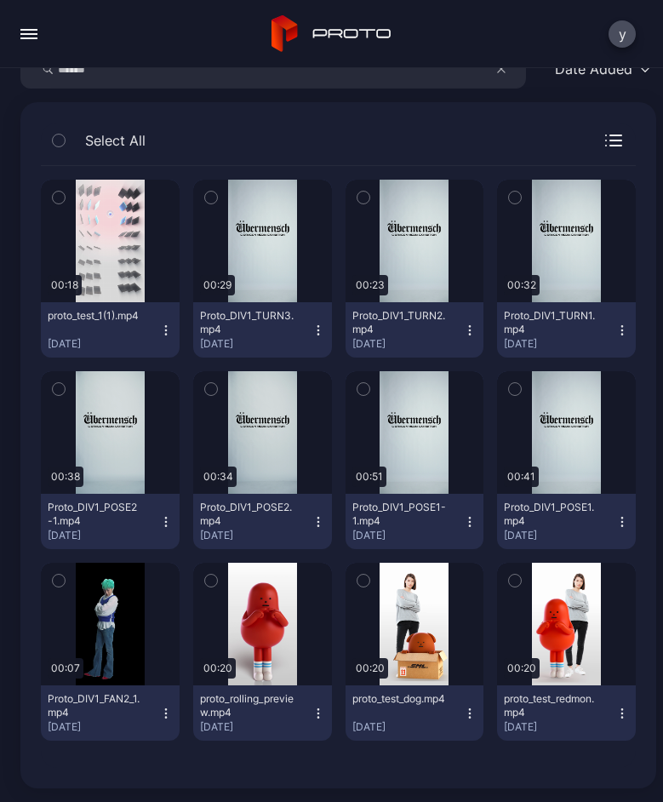
click at [311, 523] on icon "button" at bounding box center [318, 522] width 14 height 14
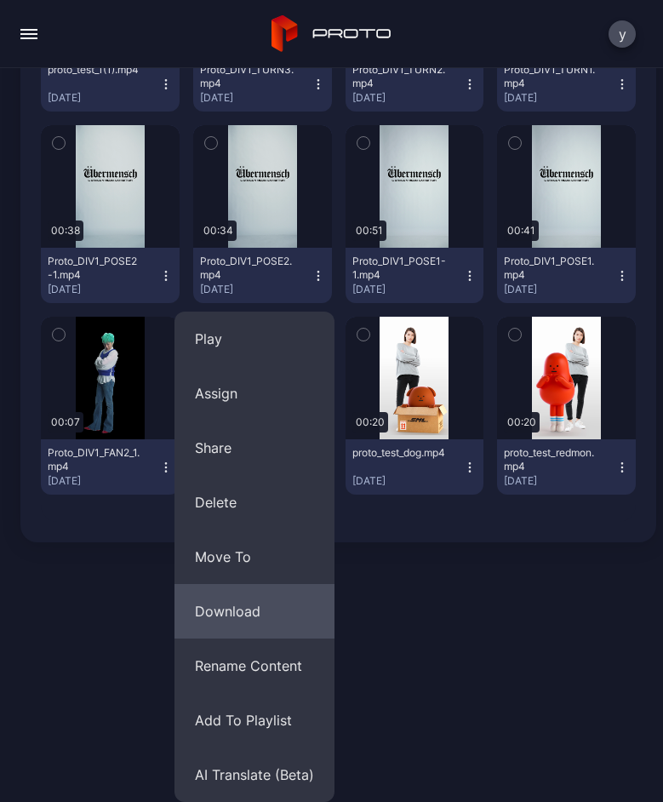
click at [255, 620] on button "Download" at bounding box center [254, 611] width 160 height 54
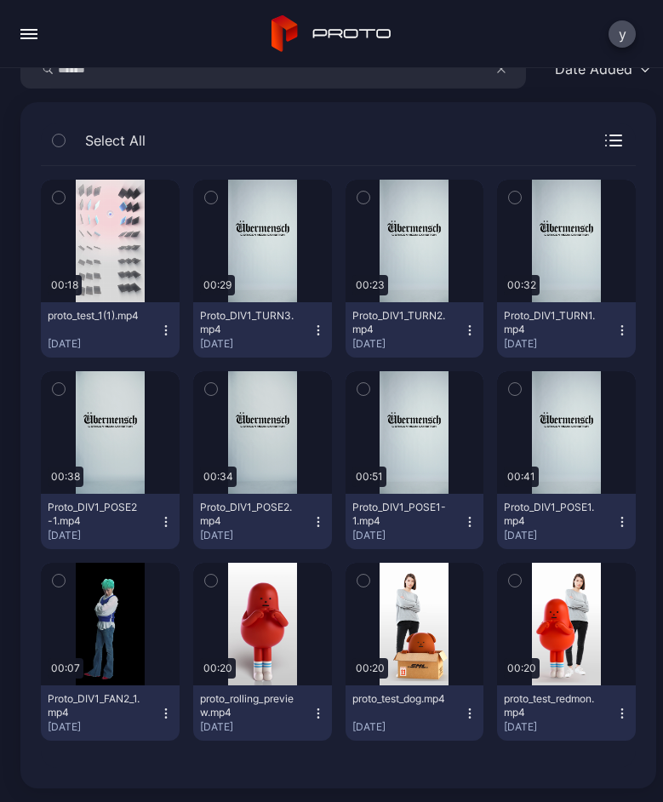
click at [463, 526] on icon "button" at bounding box center [470, 522] width 14 height 14
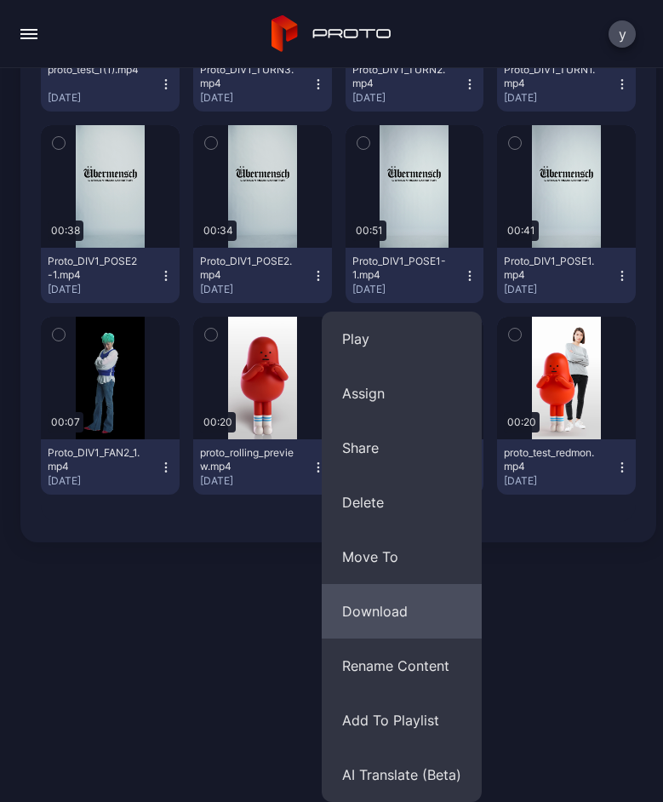
click at [385, 620] on button "Download" at bounding box center [402, 611] width 160 height 54
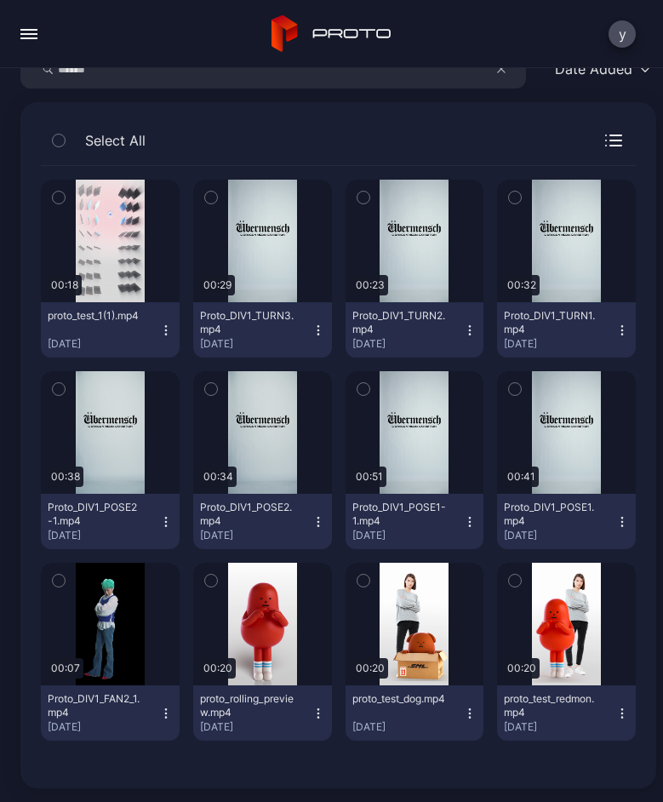
click at [621, 521] on icon "button" at bounding box center [621, 521] width 1 height 1
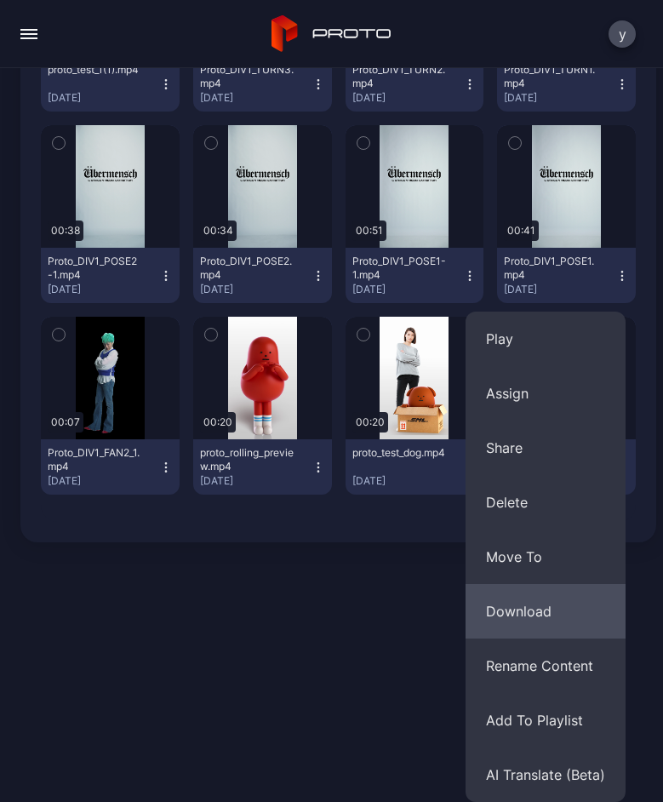
click at [556, 620] on button "Download" at bounding box center [546, 611] width 160 height 54
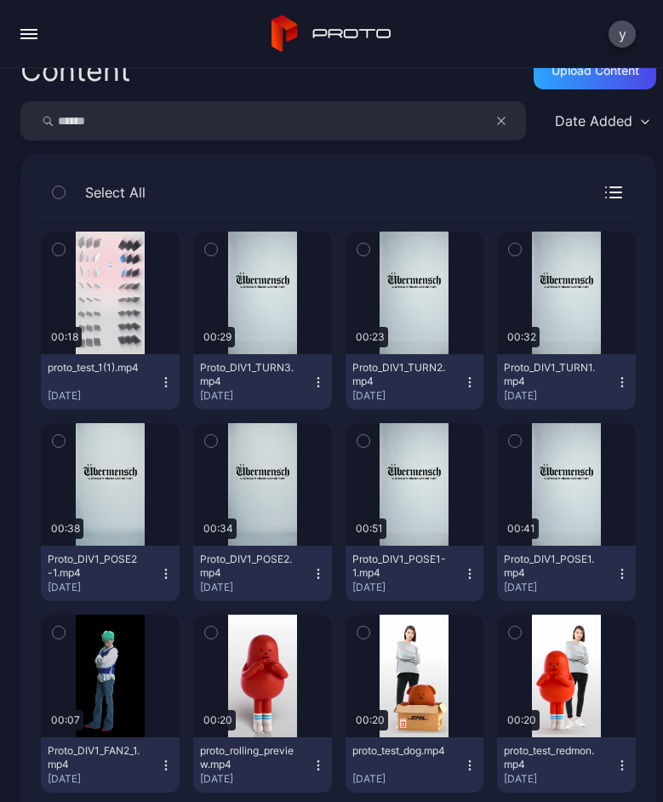
scroll to position [0, 0]
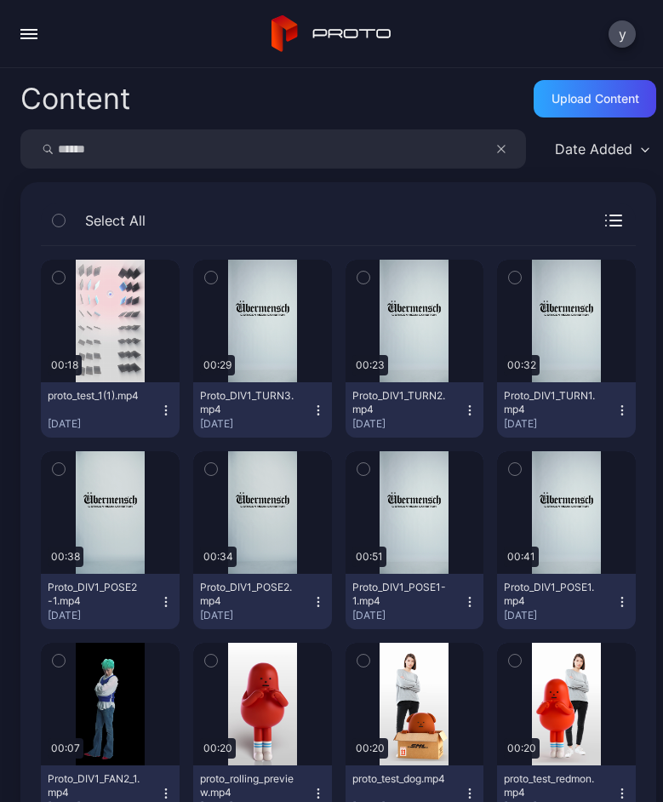
drag, startPoint x: 123, startPoint y: 151, endPoint x: 11, endPoint y: 150, distance: 112.3
click at [11, 150] on div "Content Upload Content ****** Date Added Select All Preview 00:18 proto_test_1(…" at bounding box center [331, 435] width 663 height 734
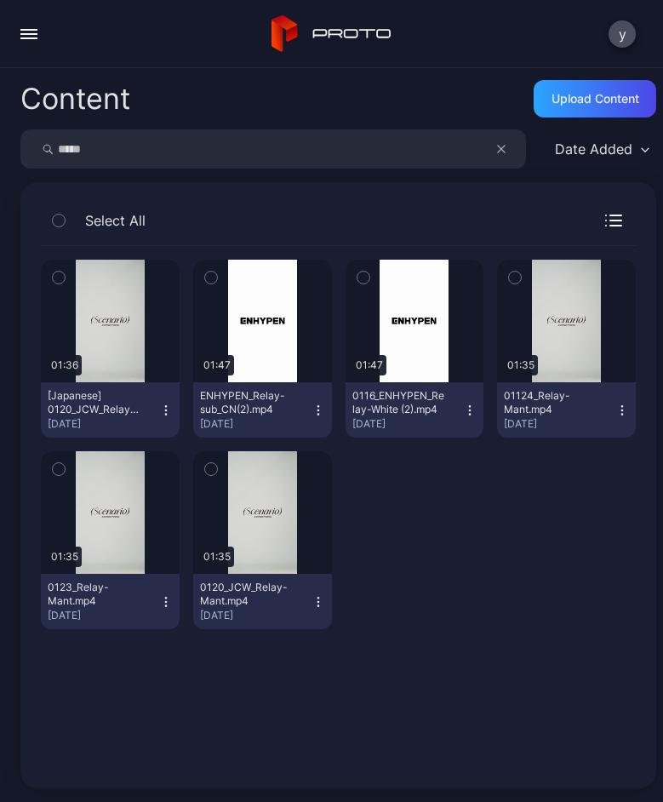
click at [621, 409] on icon "button" at bounding box center [621, 409] width 1 height 1
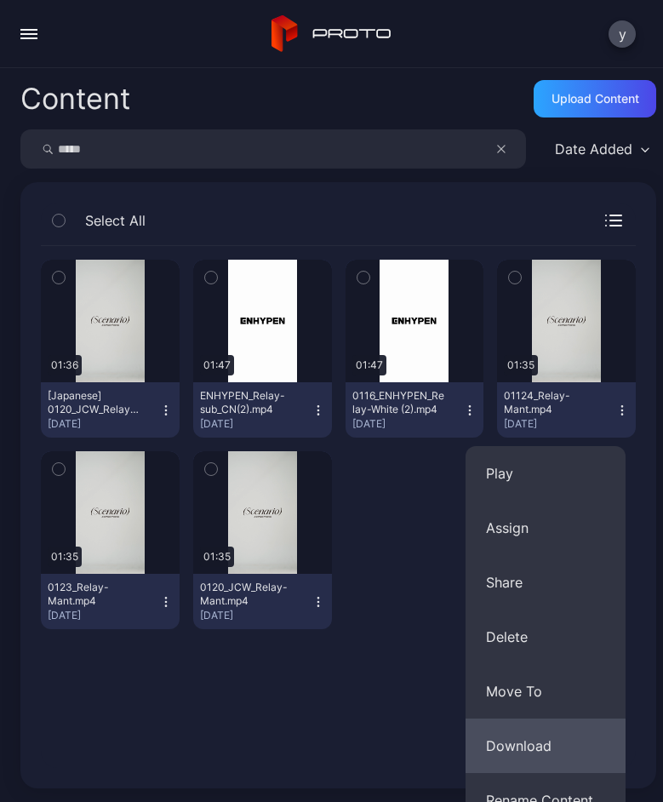
click at [528, 742] on button "Download" at bounding box center [546, 745] width 160 height 54
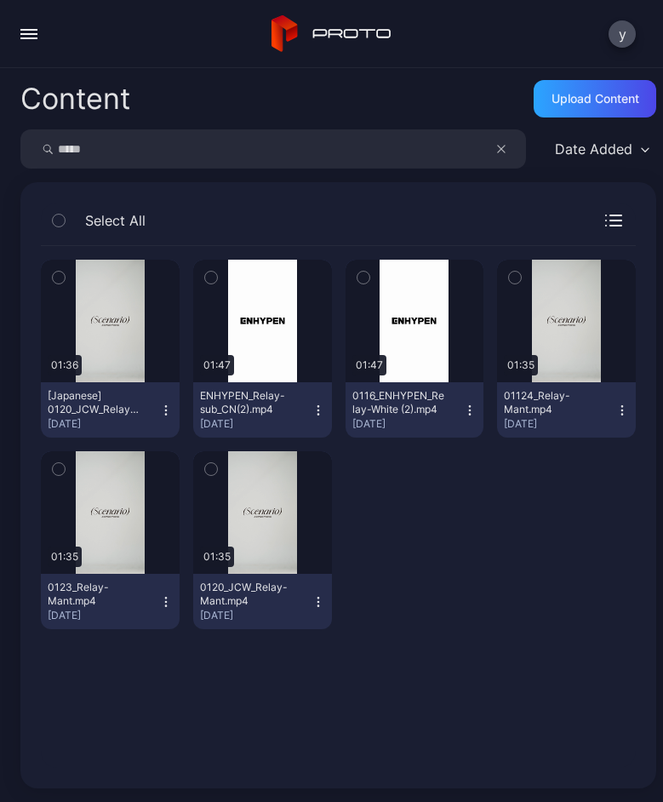
click at [159, 602] on icon "button" at bounding box center [166, 602] width 14 height 14
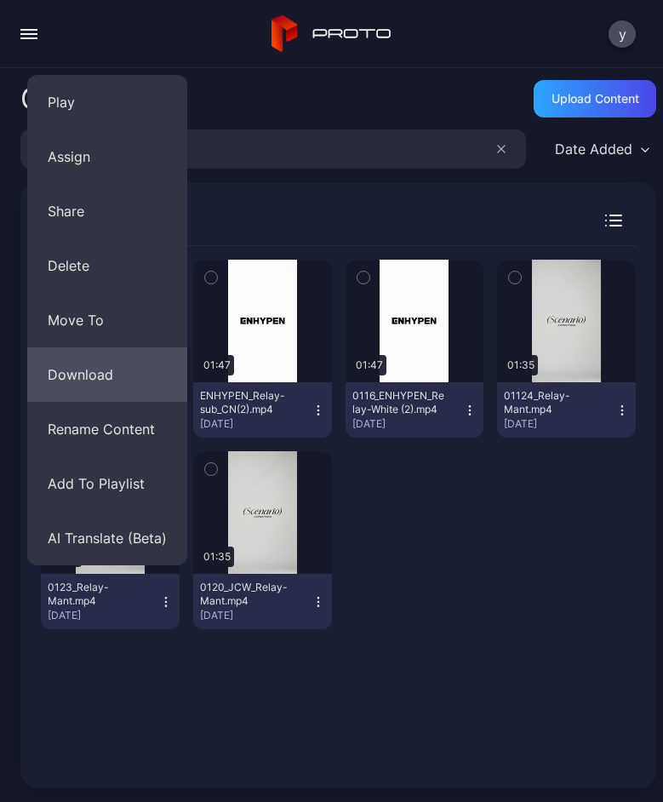
click at [79, 380] on button "Download" at bounding box center [107, 374] width 160 height 54
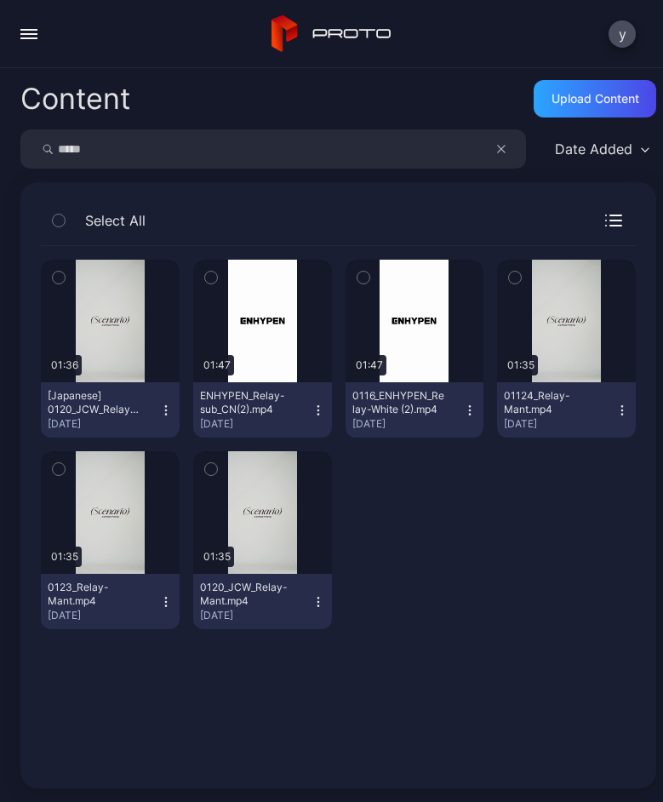
click at [526, 660] on div "Preview 01:36 [Japanese] 0120_JCW_Relay-Mant.mp4 [DATE] Preview 01:47 ENHYPEN_R…" at bounding box center [338, 506] width 622 height 549
drag, startPoint x: 200, startPoint y: 147, endPoint x: 11, endPoint y: 143, distance: 189.0
click at [11, 143] on div "Content Upload Content ***** Date Added Select All Preview 01:36 [Japanese] 012…" at bounding box center [331, 435] width 663 height 734
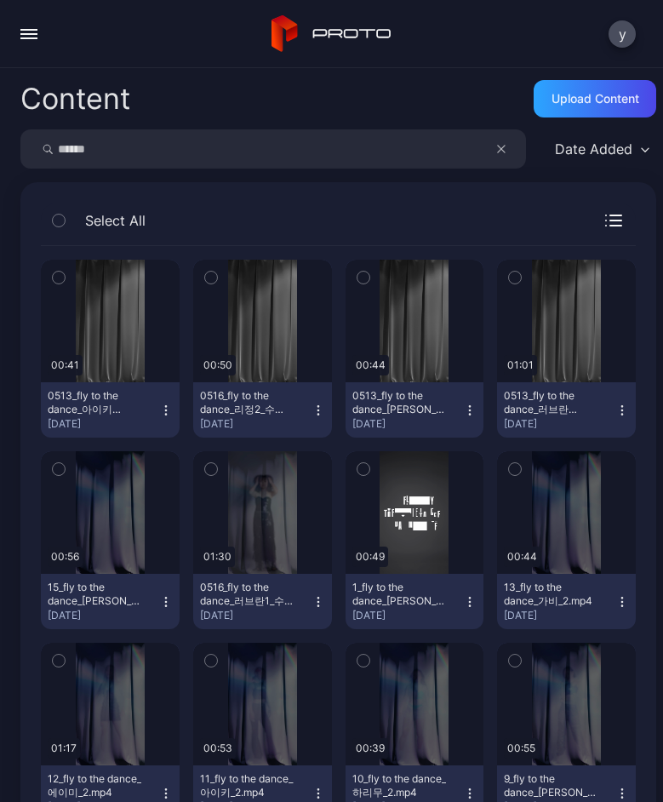
drag, startPoint x: 106, startPoint y: 155, endPoint x: 11, endPoint y: 152, distance: 95.3
click at [11, 153] on div "Content Upload Content ****** Date Added Select All Preview 00:41 0513_fly to t…" at bounding box center [331, 435] width 663 height 734
type input "*"
type input "**"
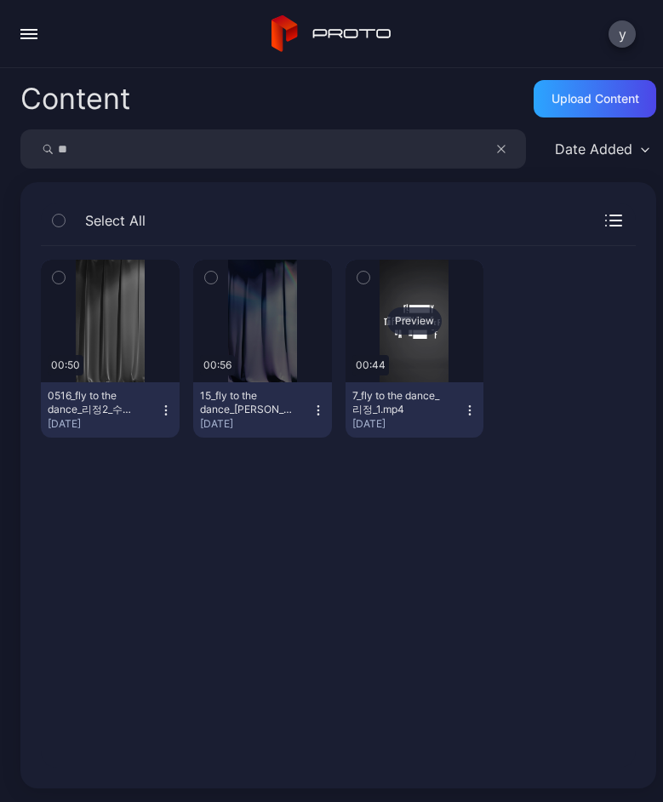
click at [405, 323] on div "Preview" at bounding box center [414, 320] width 54 height 27
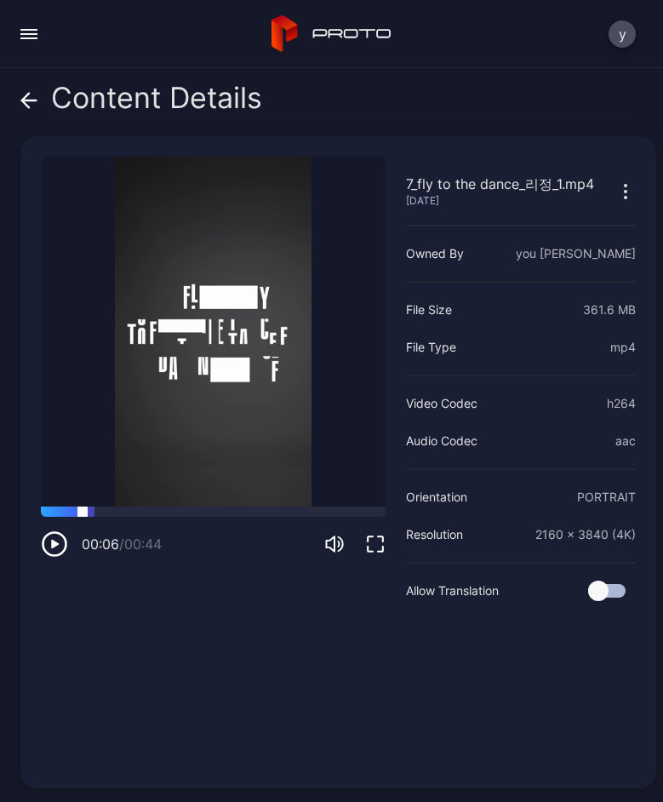
click at [83, 506] on div at bounding box center [213, 511] width 345 height 10
click at [179, 506] on div at bounding box center [213, 511] width 345 height 10
click at [283, 491] on video "Sorry, your browser doesn‘t support embedded videos" at bounding box center [213, 332] width 345 height 350
drag, startPoint x: 291, startPoint y: 500, endPoint x: 310, endPoint y: 500, distance: 18.7
click at [291, 506] on div at bounding box center [213, 511] width 345 height 10
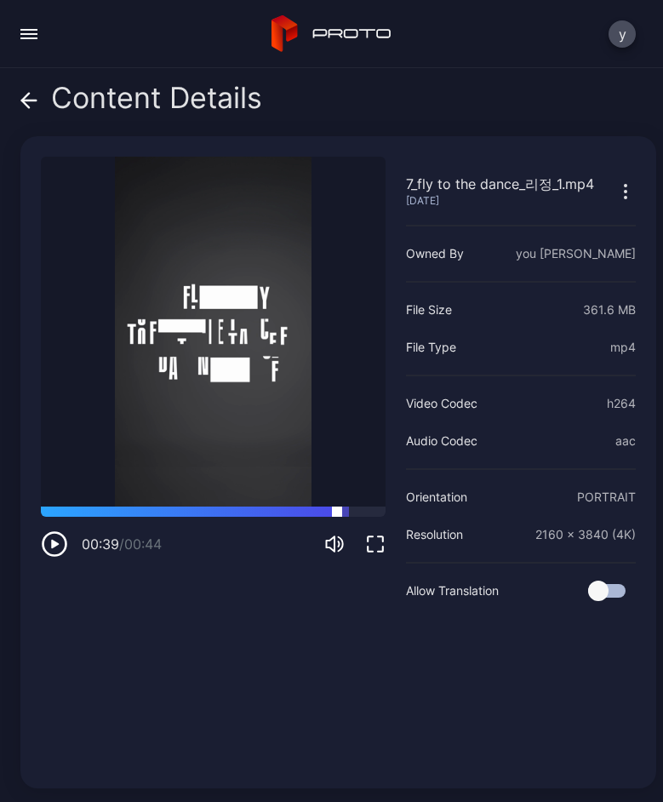
click at [337, 506] on div at bounding box center [213, 511] width 345 height 10
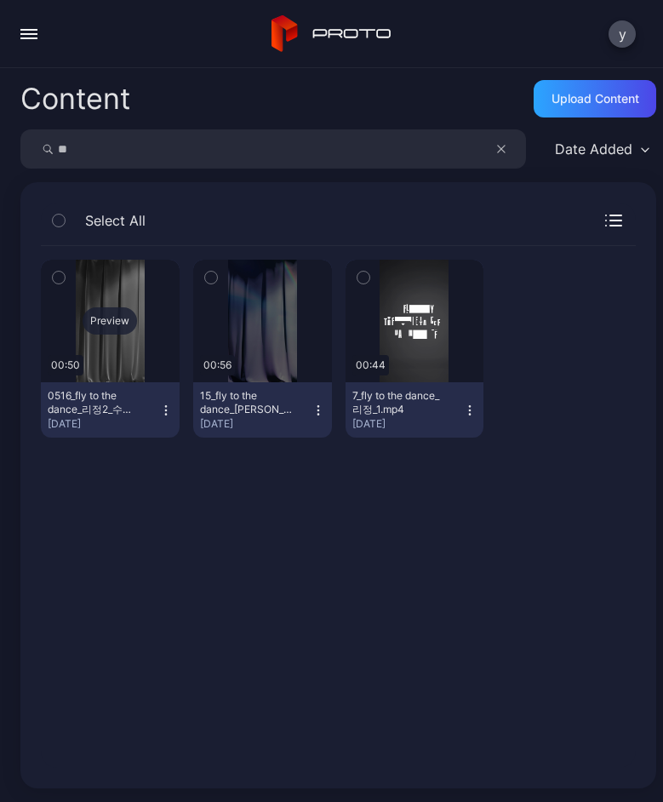
click at [100, 320] on div "Preview" at bounding box center [110, 320] width 54 height 27
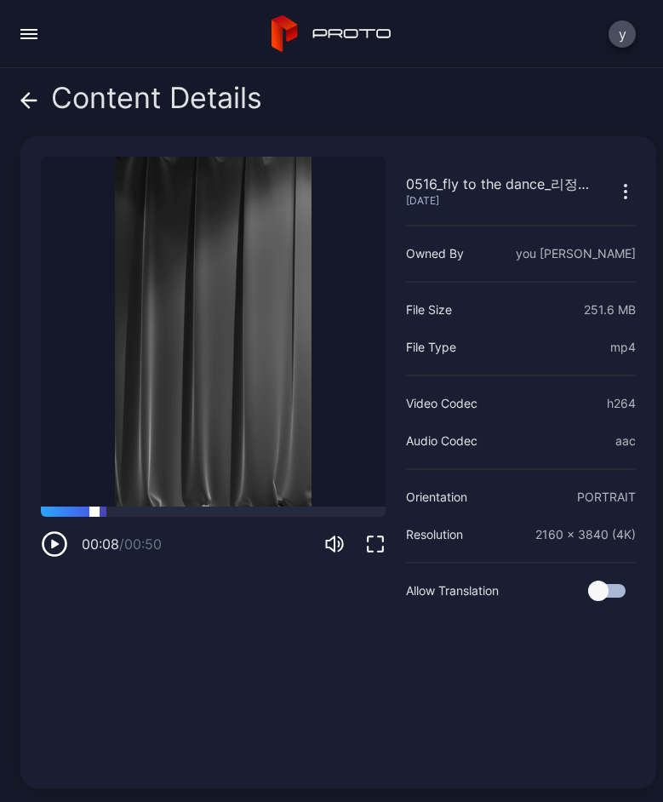
click at [94, 506] on div at bounding box center [213, 511] width 345 height 10
click at [179, 506] on div at bounding box center [213, 511] width 345 height 10
click at [261, 506] on div at bounding box center [213, 511] width 345 height 10
click at [320, 506] on div at bounding box center [213, 511] width 345 height 10
click at [615, 195] on icon "button" at bounding box center [625, 191] width 20 height 20
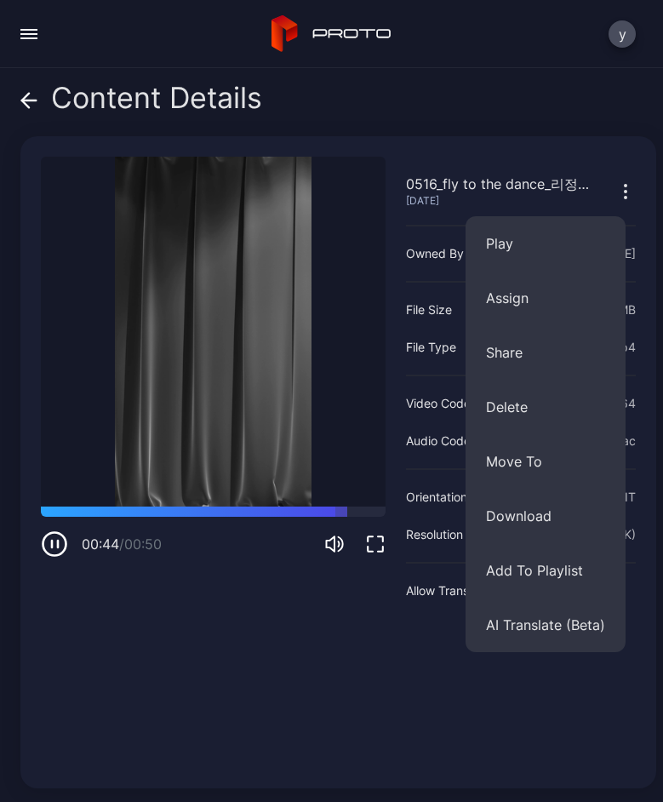
click at [500, 94] on div "Content Details" at bounding box center [338, 102] width 636 height 41
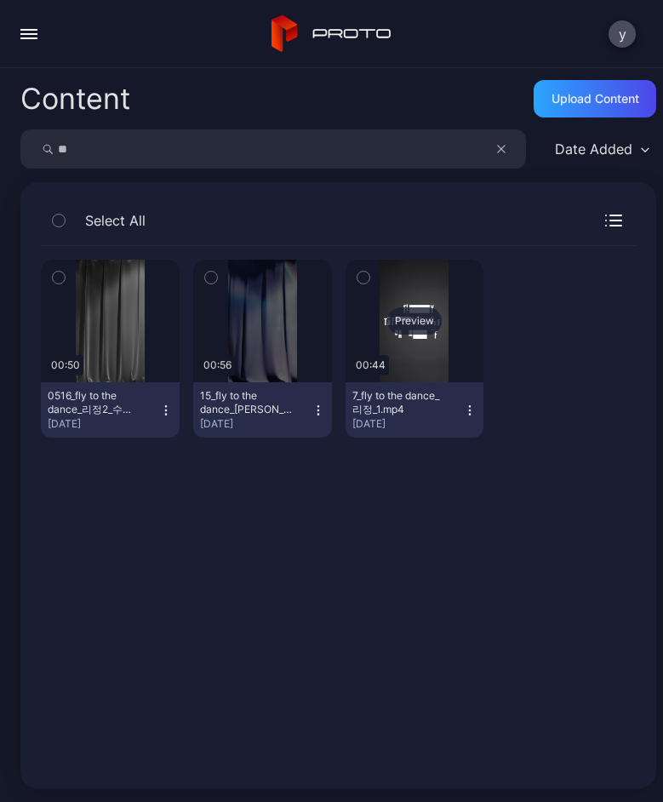
click at [402, 329] on div "Preview" at bounding box center [414, 320] width 54 height 27
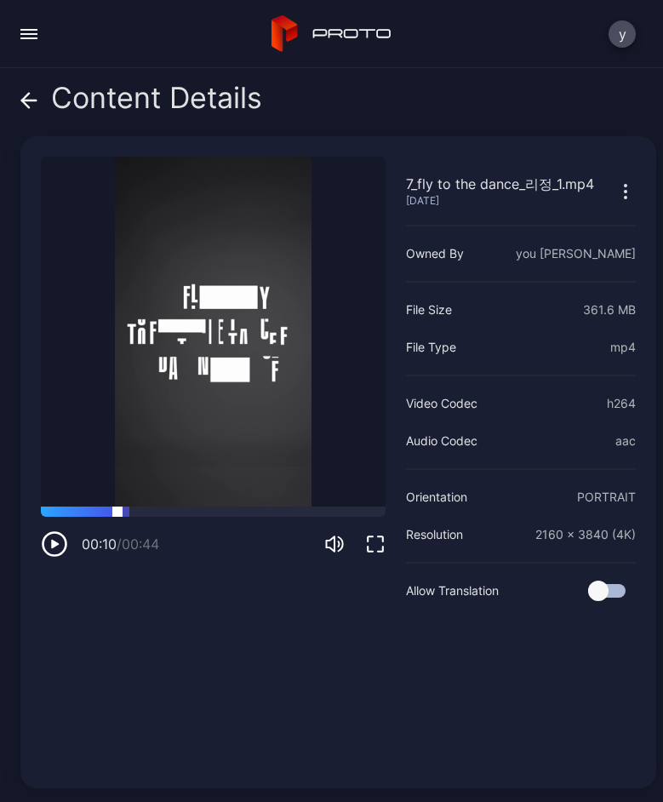
click at [117, 506] on div at bounding box center [213, 511] width 345 height 10
click at [205, 506] on div at bounding box center [213, 511] width 345 height 10
click at [292, 506] on div at bounding box center [213, 511] width 345 height 10
click at [334, 506] on div at bounding box center [213, 511] width 345 height 10
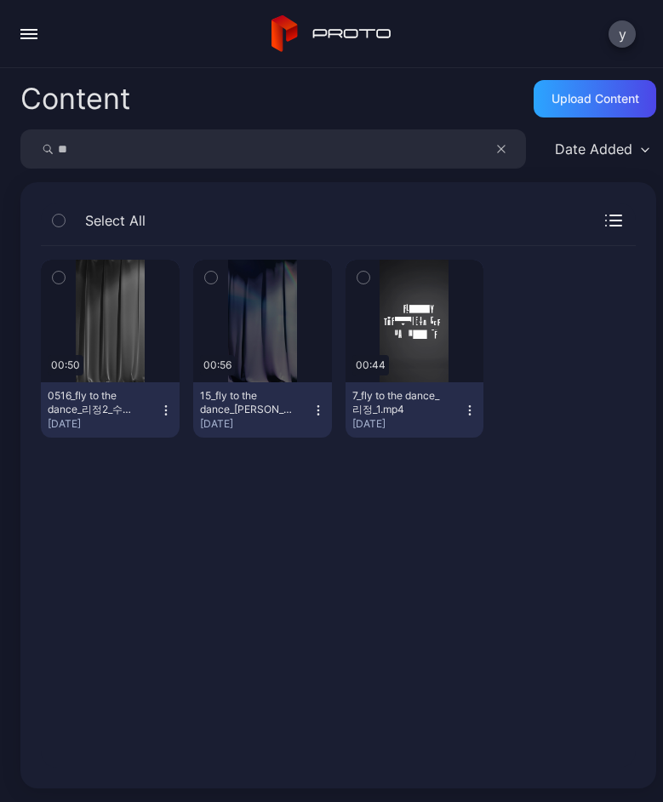
click at [163, 410] on icon "button" at bounding box center [166, 410] width 14 height 14
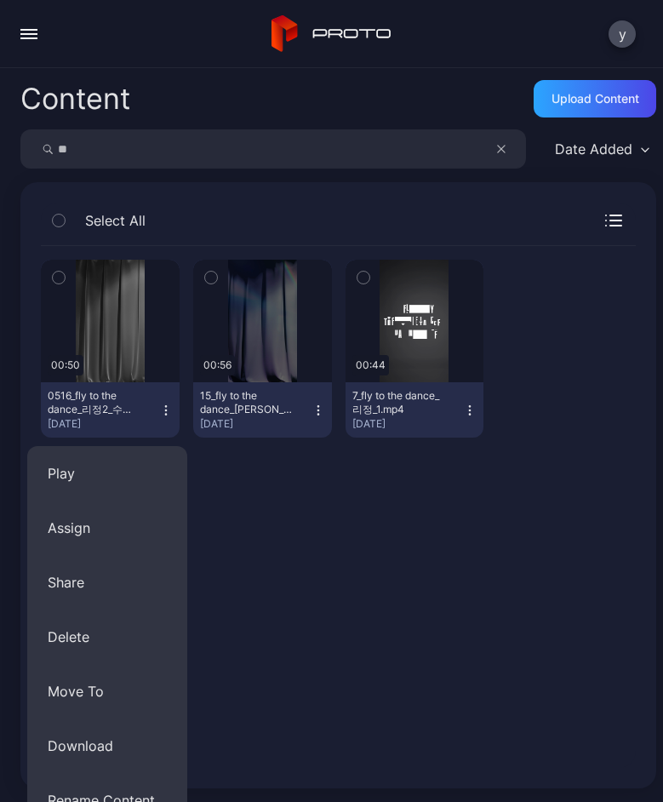
click at [119, 741] on button "Download" at bounding box center [107, 745] width 160 height 54
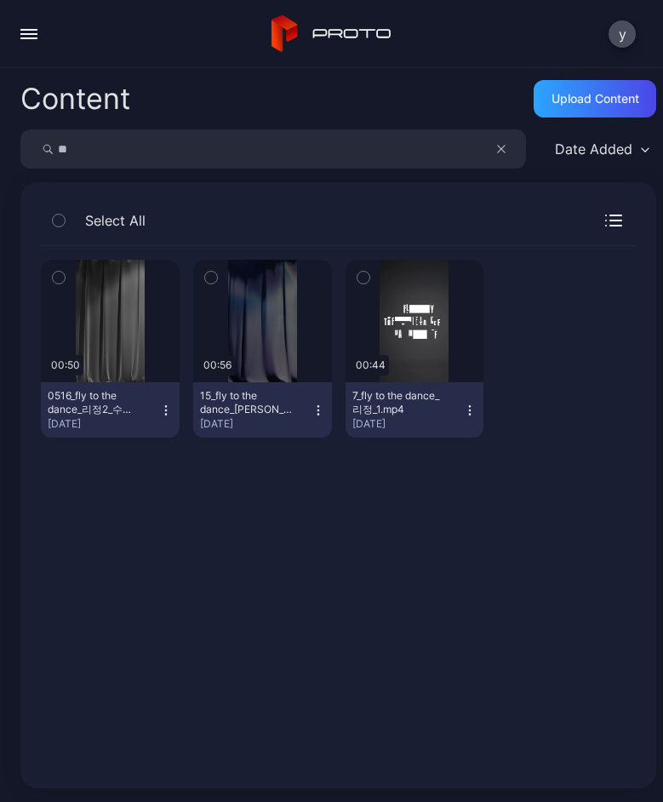
click at [177, 95] on div "Content Upload Content" at bounding box center [338, 99] width 636 height 34
drag, startPoint x: 134, startPoint y: 144, endPoint x: 26, endPoint y: 149, distance: 108.2
click at [26, 149] on div "**" at bounding box center [273, 148] width 506 height 39
click at [160, 408] on icon "button" at bounding box center [166, 410] width 14 height 14
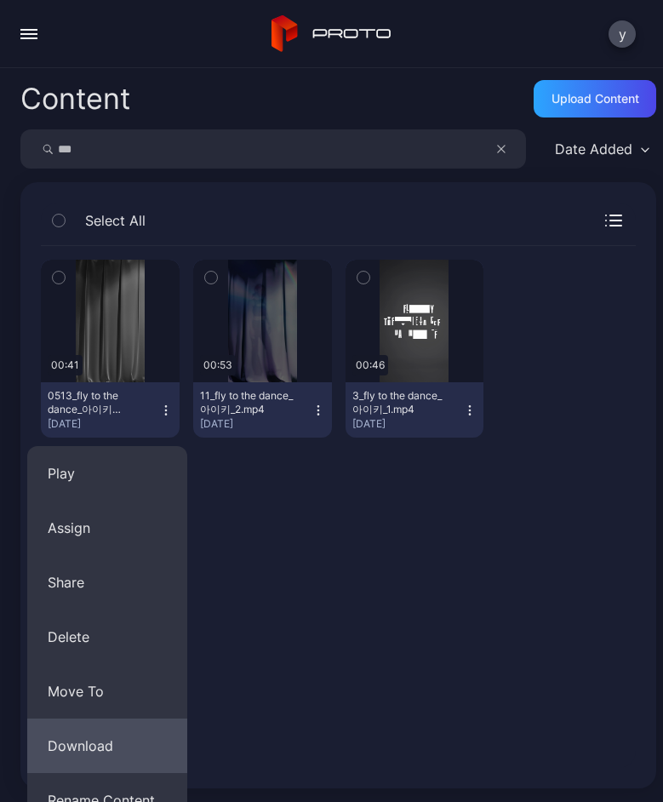
click at [111, 740] on button "Download" at bounding box center [107, 745] width 160 height 54
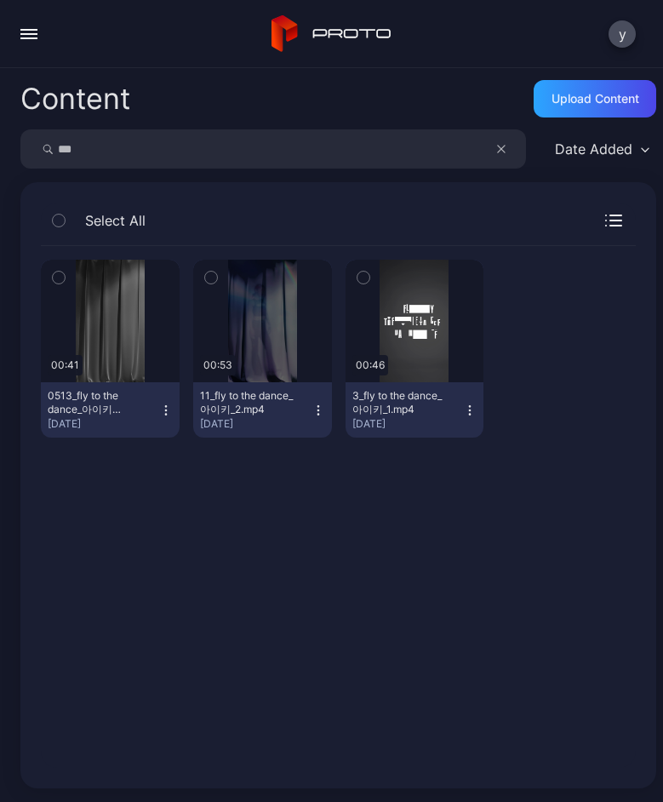
drag, startPoint x: 119, startPoint y: 141, endPoint x: 109, endPoint y: 148, distance: 12.3
click at [117, 141] on input "***" at bounding box center [273, 148] width 506 height 39
drag, startPoint x: 104, startPoint y: 154, endPoint x: 11, endPoint y: 155, distance: 92.8
click at [11, 155] on div "Content Upload Content *** Date Added Select All Preview 00:41 0513_fly to the …" at bounding box center [331, 435] width 663 height 734
type input "*"
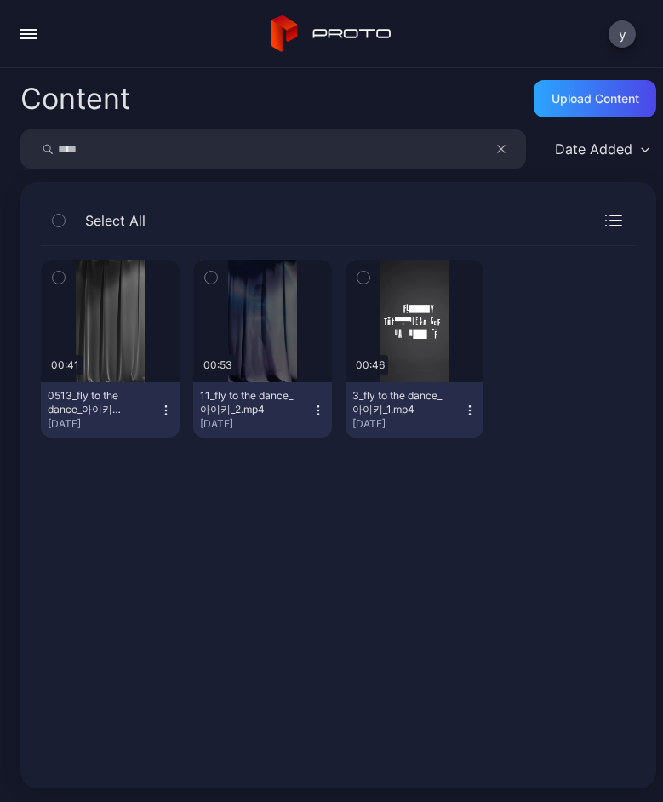
type input "****"
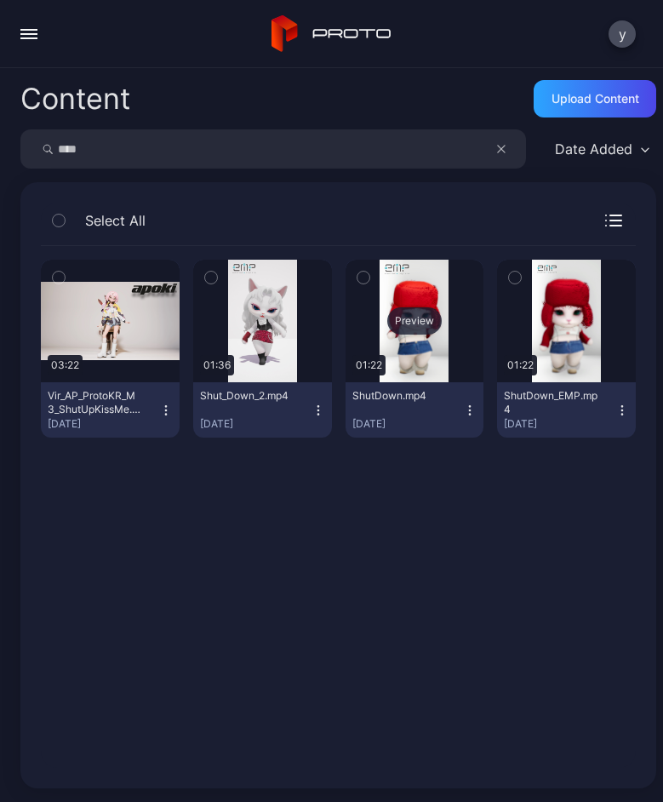
click at [408, 335] on div "Preview" at bounding box center [415, 321] width 139 height 123
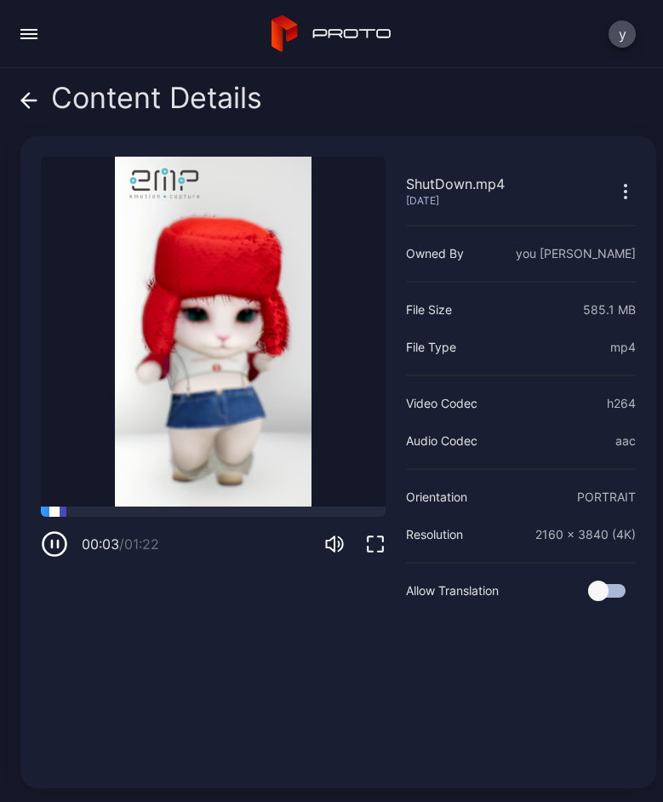
click at [95, 506] on div at bounding box center [213, 511] width 345 height 10
click at [169, 506] on div at bounding box center [213, 511] width 345 height 10
click at [252, 506] on div at bounding box center [213, 511] width 345 height 10
click at [335, 506] on div at bounding box center [213, 511] width 345 height 10
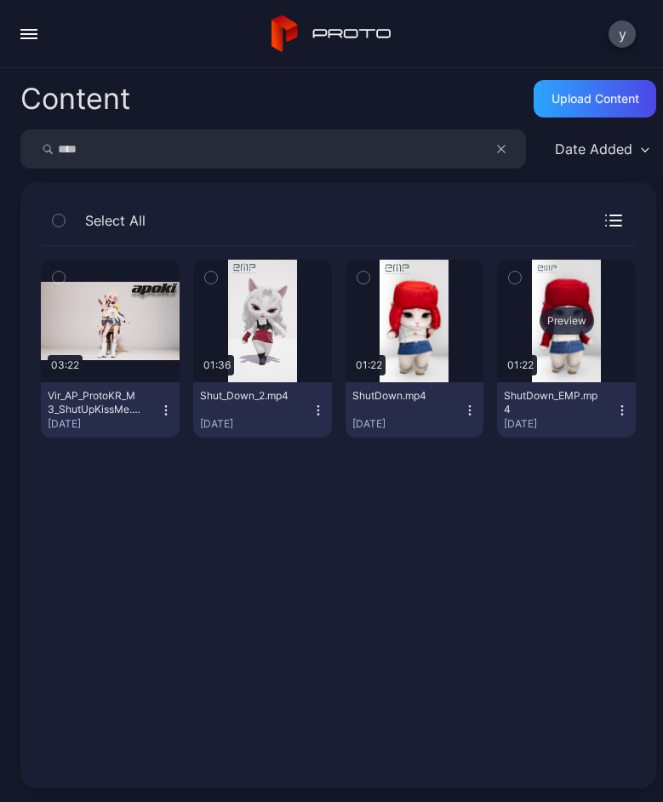
click at [549, 327] on div "Preview" at bounding box center [567, 320] width 54 height 27
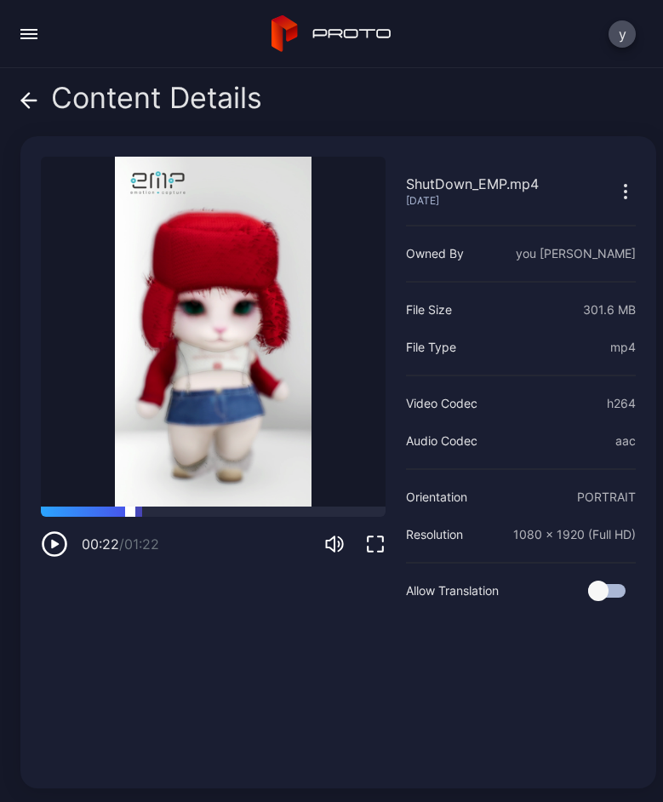
click at [130, 506] on div at bounding box center [213, 511] width 345 height 10
click at [226, 506] on div at bounding box center [213, 511] width 345 height 10
click at [314, 506] on div at bounding box center [213, 511] width 345 height 10
click at [346, 506] on div at bounding box center [213, 511] width 345 height 10
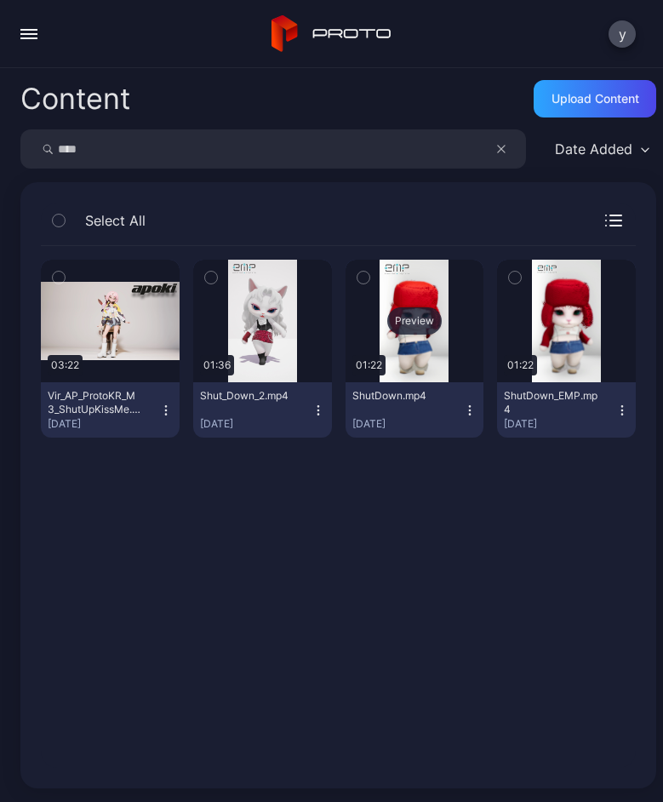
click at [407, 328] on div "Preview" at bounding box center [414, 320] width 54 height 27
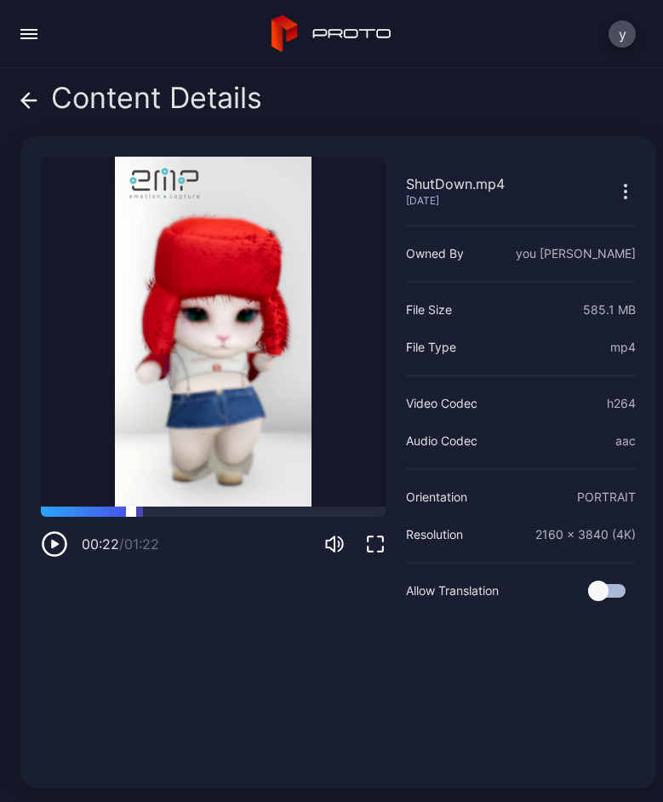
click at [131, 506] on div at bounding box center [213, 511] width 345 height 10
click at [229, 506] on div at bounding box center [213, 511] width 345 height 10
click at [306, 506] on div at bounding box center [213, 511] width 345 height 10
click at [353, 506] on div at bounding box center [213, 511] width 345 height 10
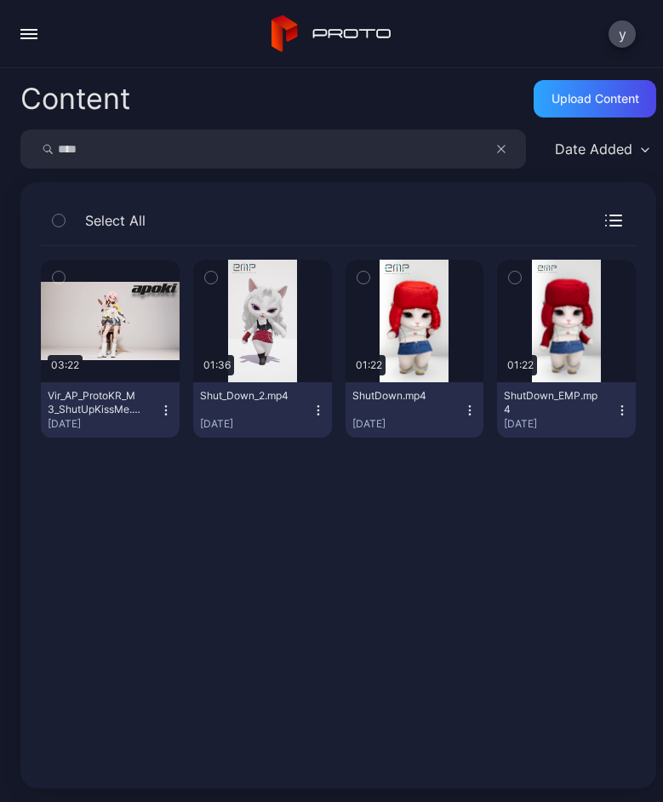
click at [463, 413] on icon "button" at bounding box center [470, 410] width 14 height 14
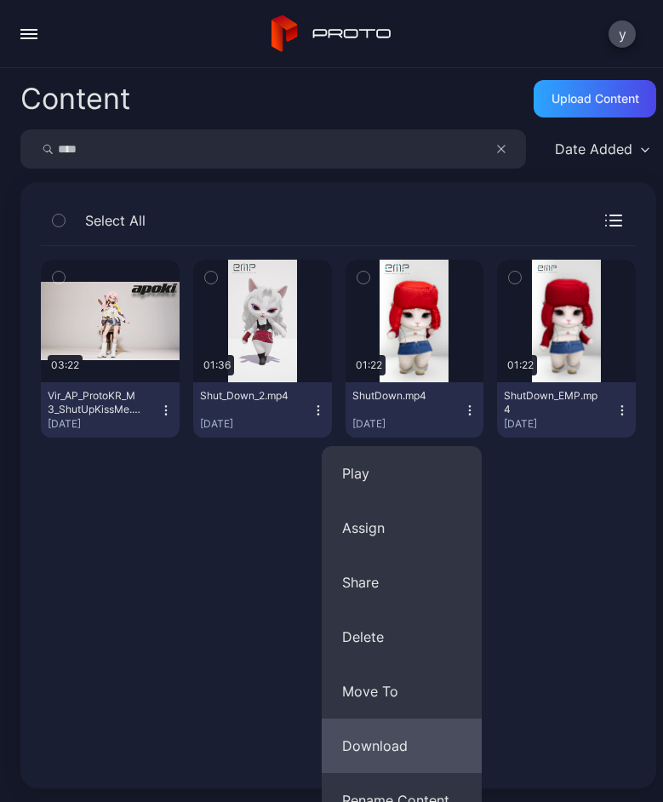
click at [397, 740] on button "Download" at bounding box center [402, 745] width 160 height 54
